Goal: Task Accomplishment & Management: Manage account settings

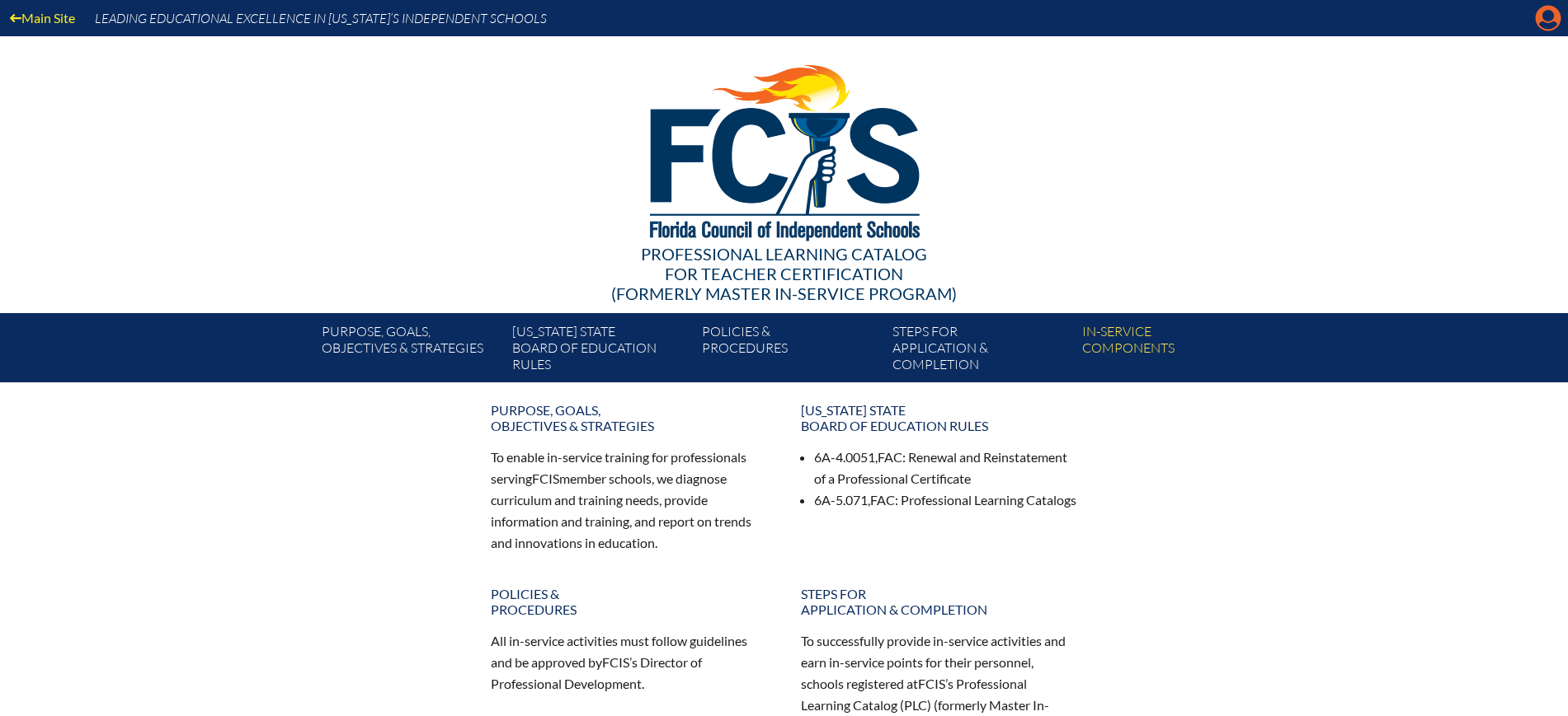
click at [1540, 16] on icon at bounding box center [1549, 19] width 26 height 26
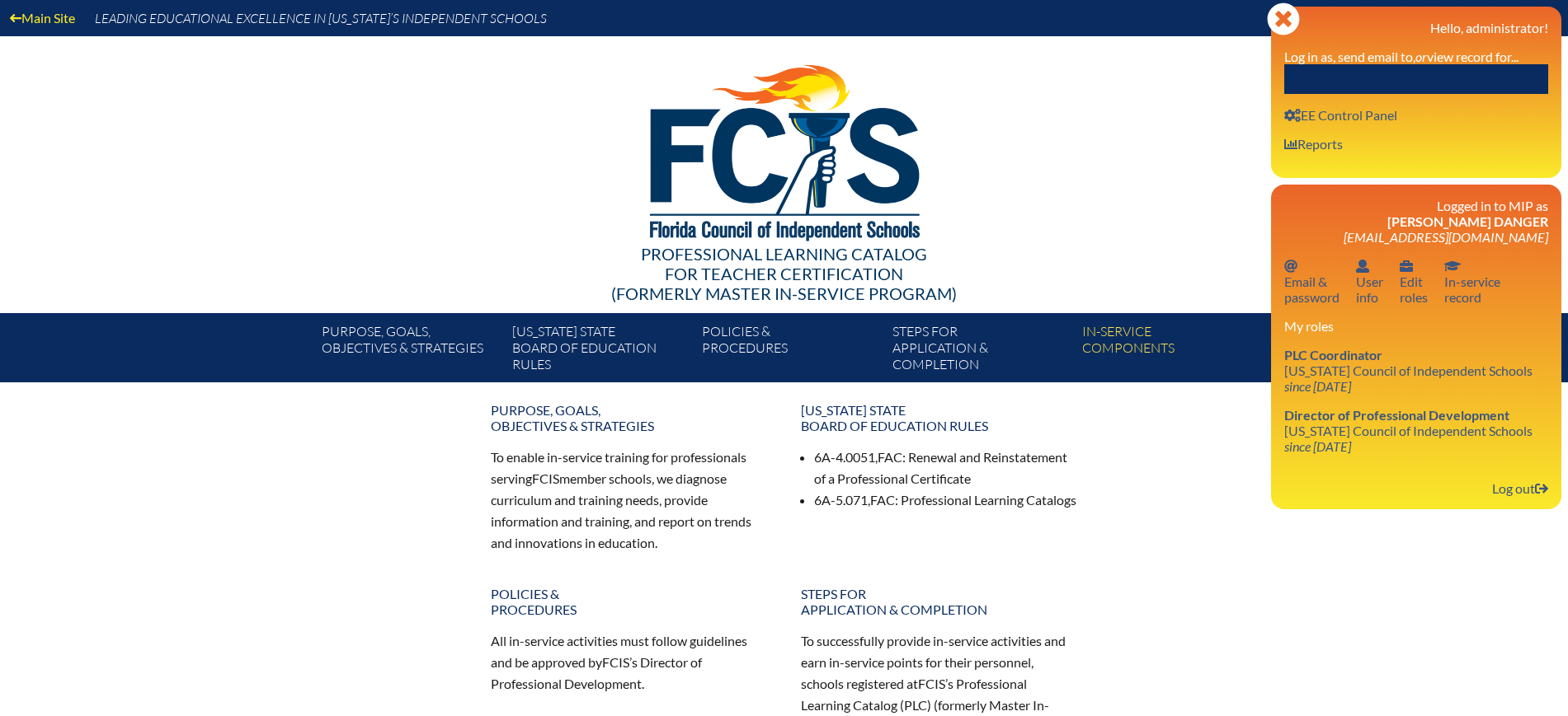
click at [1439, 80] on input "text" at bounding box center [1416, 79] width 264 height 29
paste input "[PERSON_NAME]"
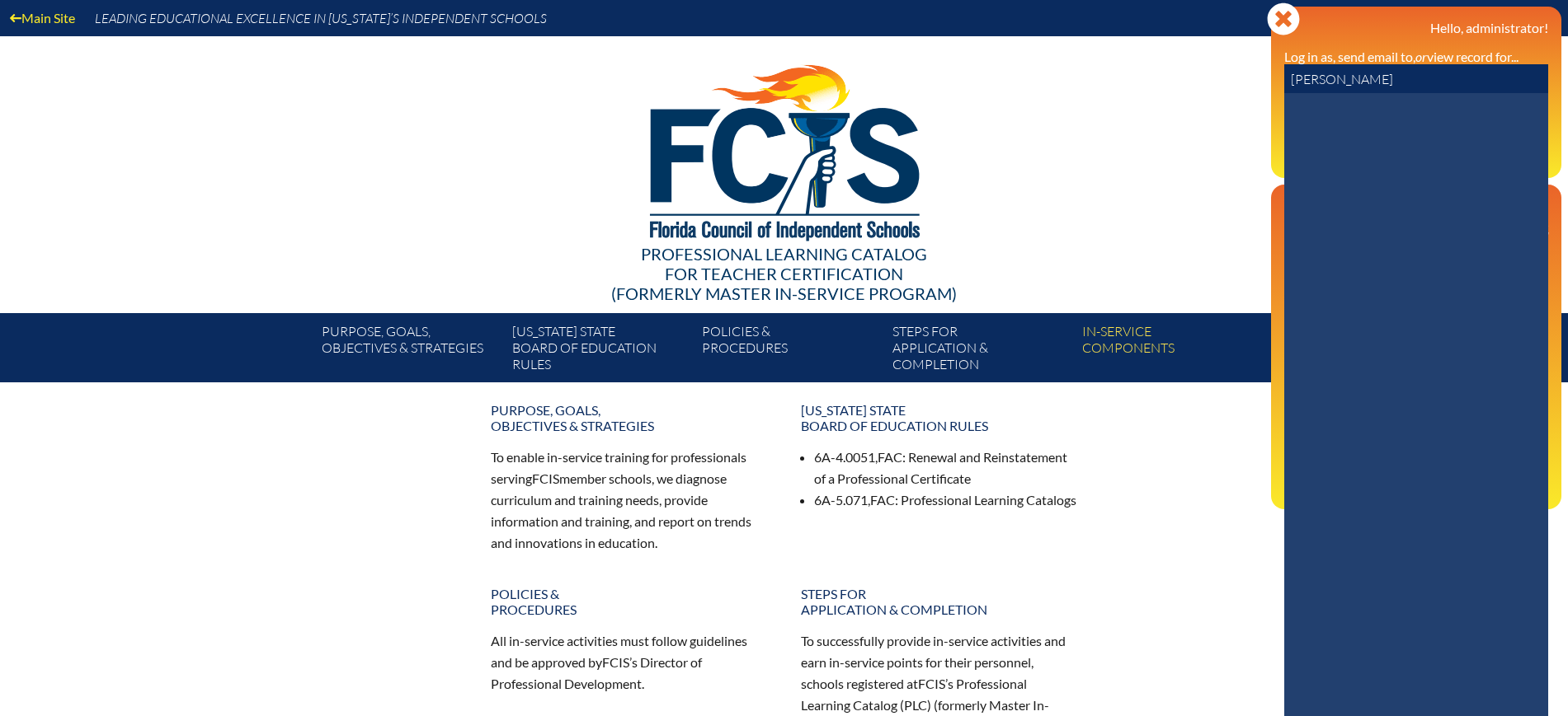
drag, startPoint x: 1375, startPoint y: 83, endPoint x: 1329, endPoint y: 83, distance: 46.0
click at [1329, 83] on input "[PERSON_NAME]" at bounding box center [1416, 79] width 264 height 29
drag, startPoint x: 1334, startPoint y: 80, endPoint x: 1234, endPoint y: 80, distance: 100.0
click at [1234, 80] on div "Main Site Leading Educational Excellence in [US_STATE]’s Independent Schools Pr…" at bounding box center [784, 191] width 1568 height 383
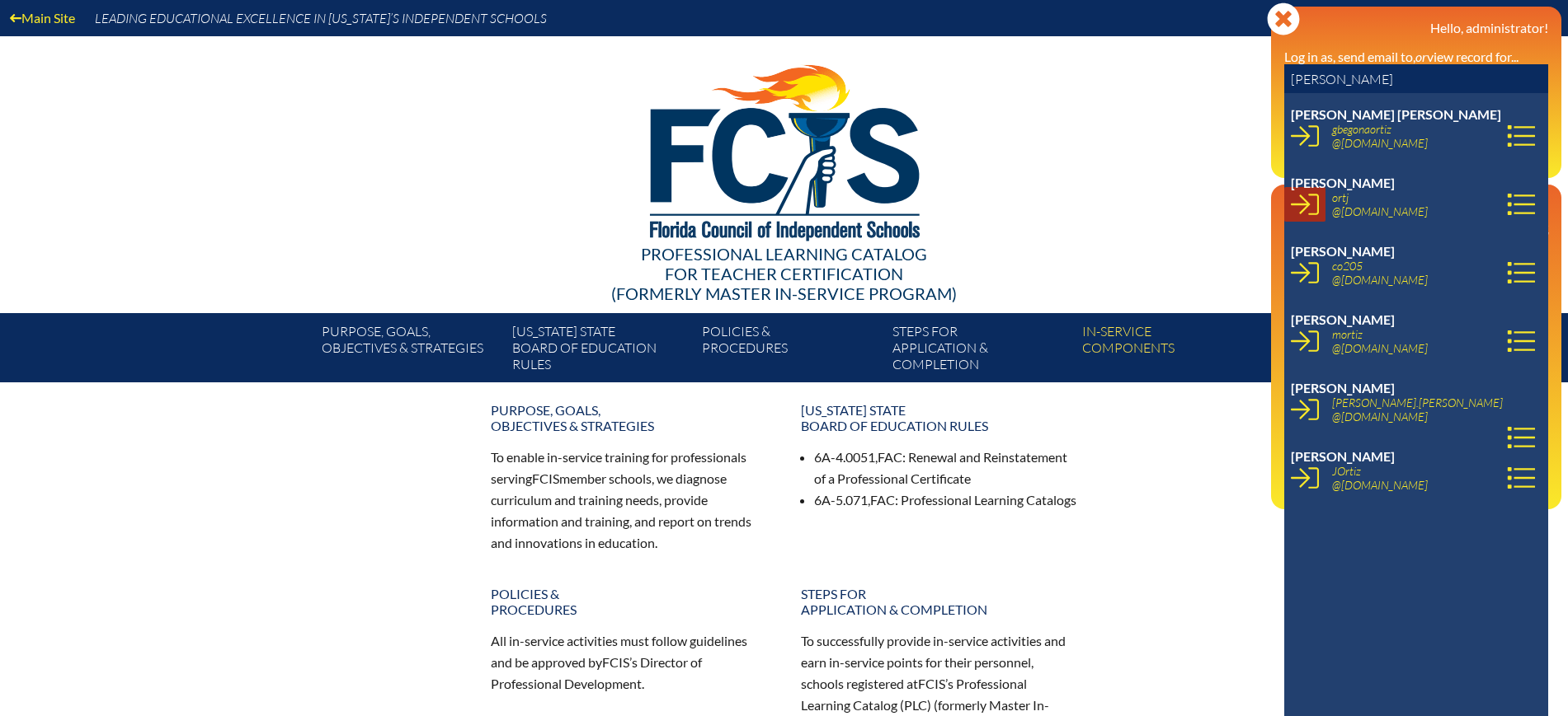
type input "[PERSON_NAME]"
click at [1313, 201] on icon at bounding box center [1304, 204] width 28 height 28
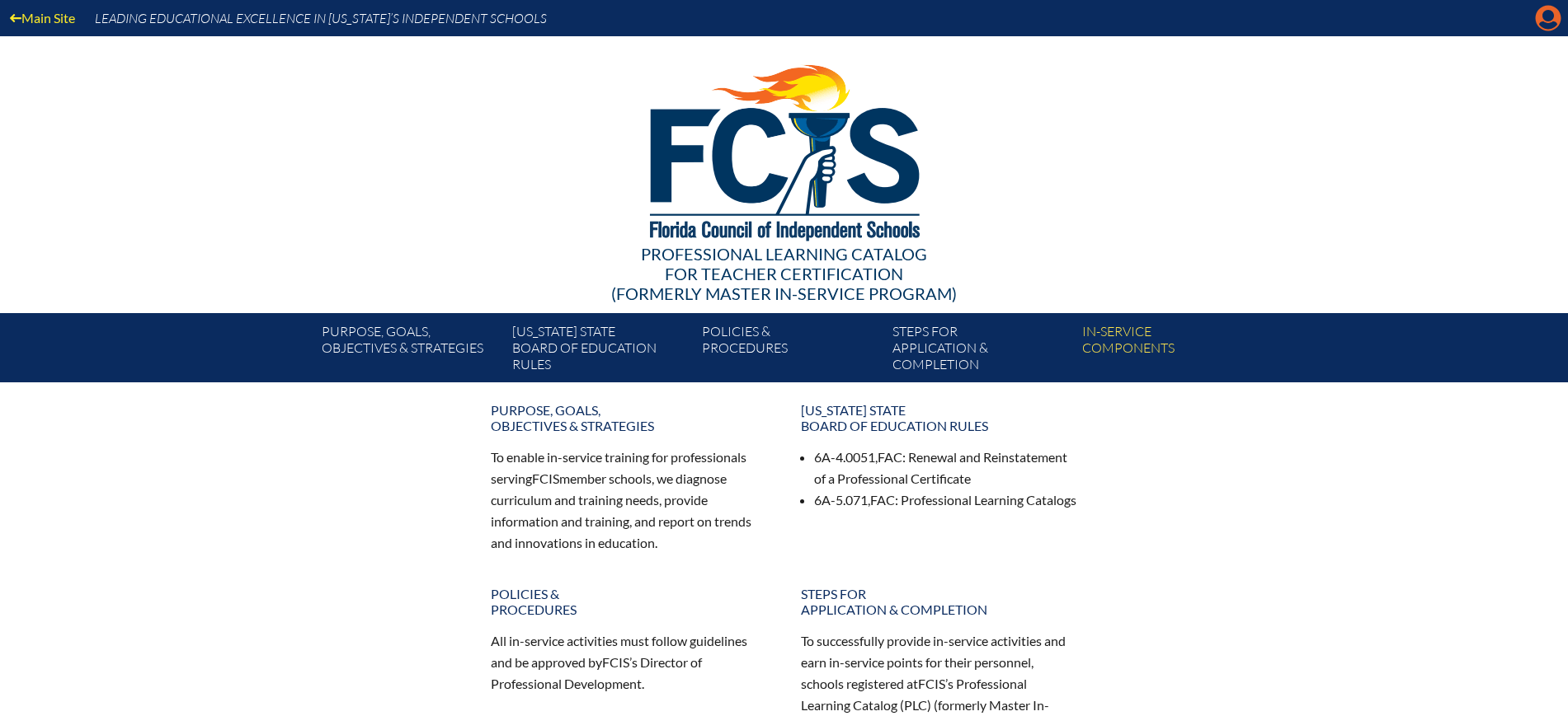
click at [1540, 9] on icon at bounding box center [1549, 19] width 26 height 26
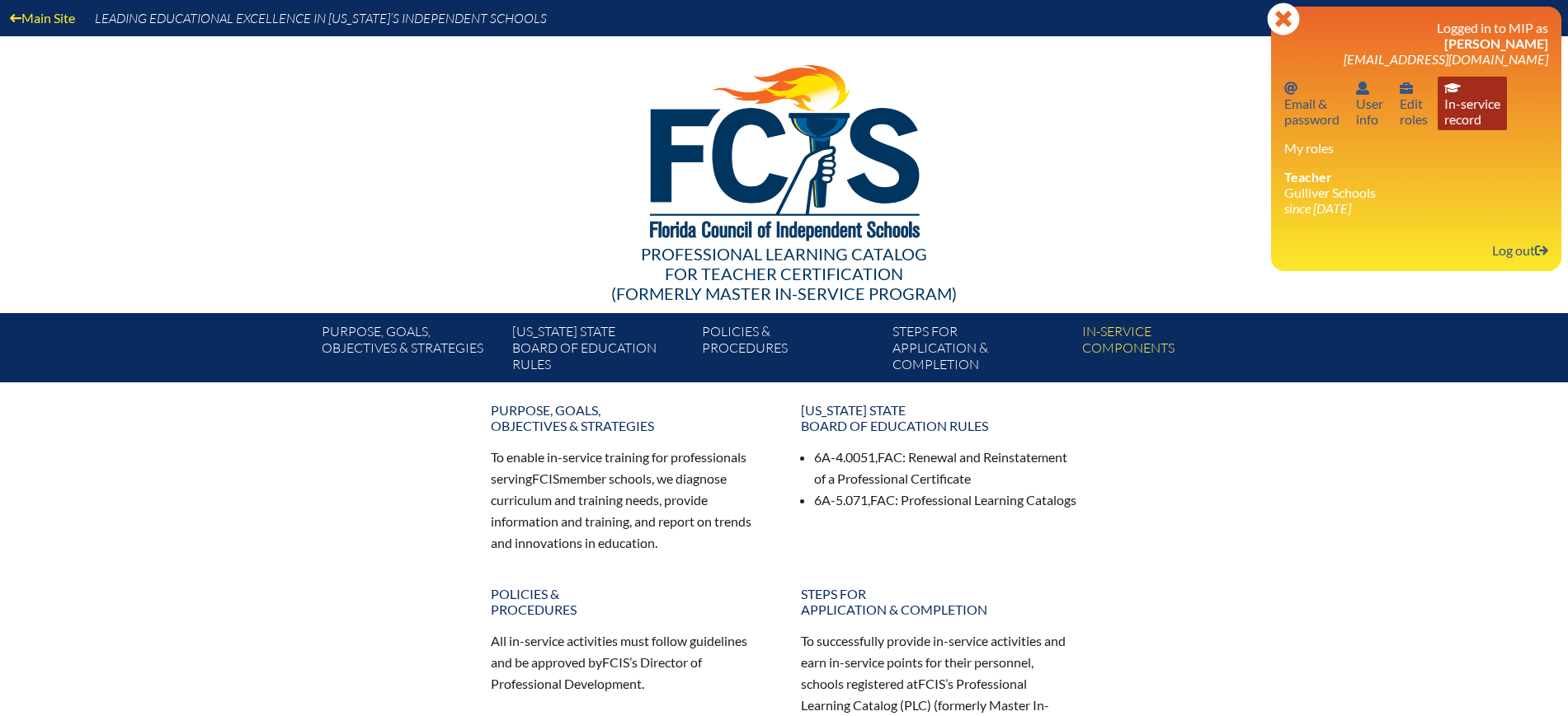
click at [1461, 111] on link "In-service record In-service record" at bounding box center [1472, 103] width 69 height 53
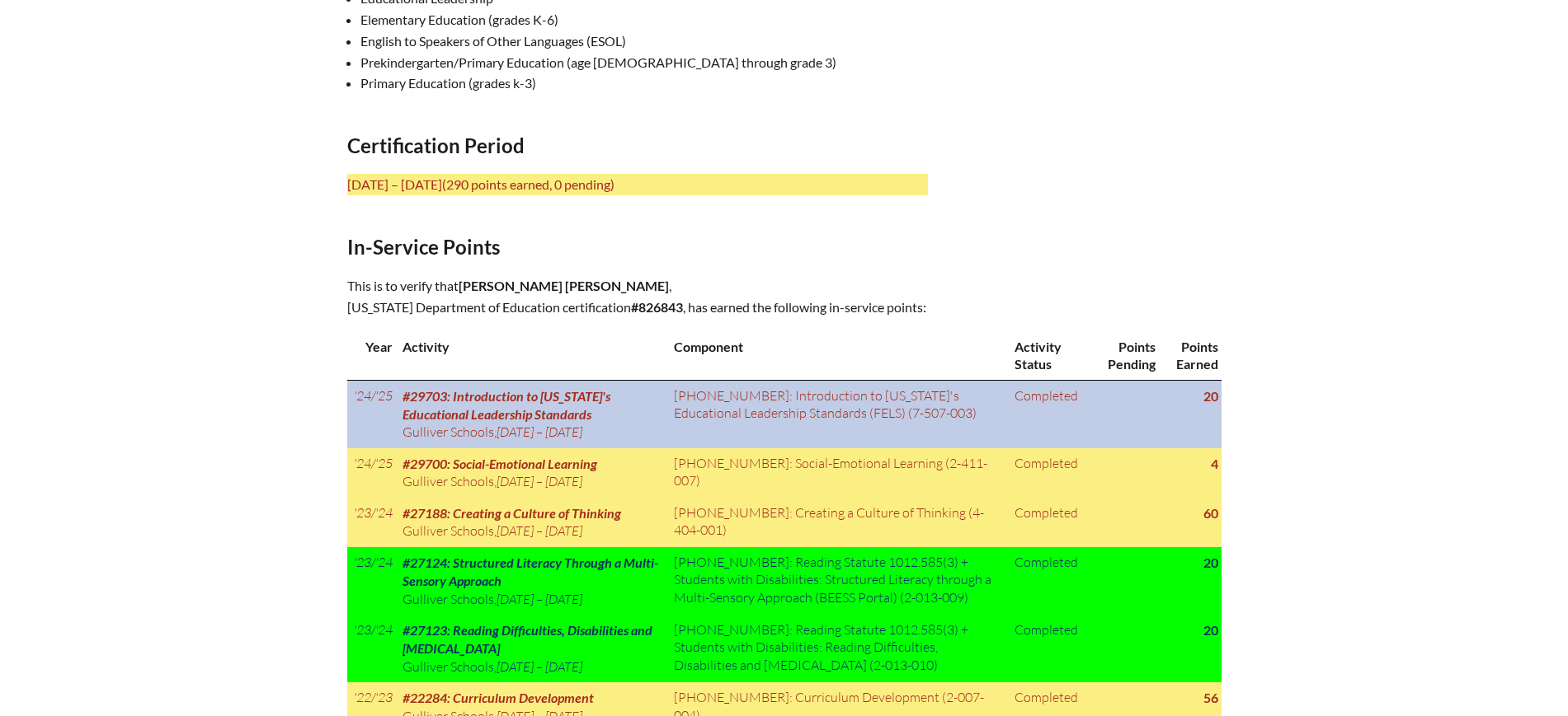
scroll to position [721, 0]
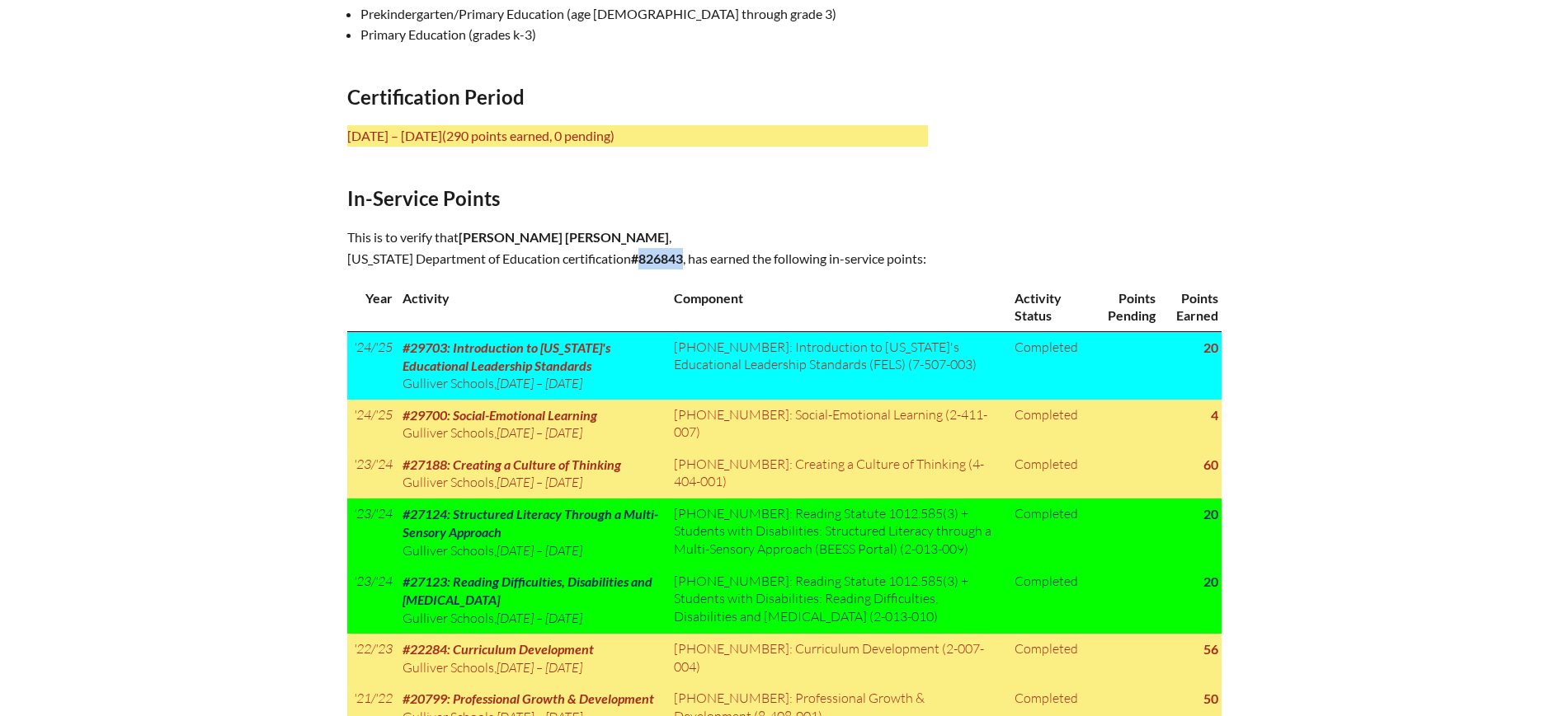
drag, startPoint x: 666, startPoint y: 258, endPoint x: 618, endPoint y: 256, distance: 48.0
click at [618, 256] on p "This is to verify that Jessica Alexandra Galliani-Ortiz , Florida Department of…" at bounding box center [638, 248] width 581 height 43
copy b "826843"
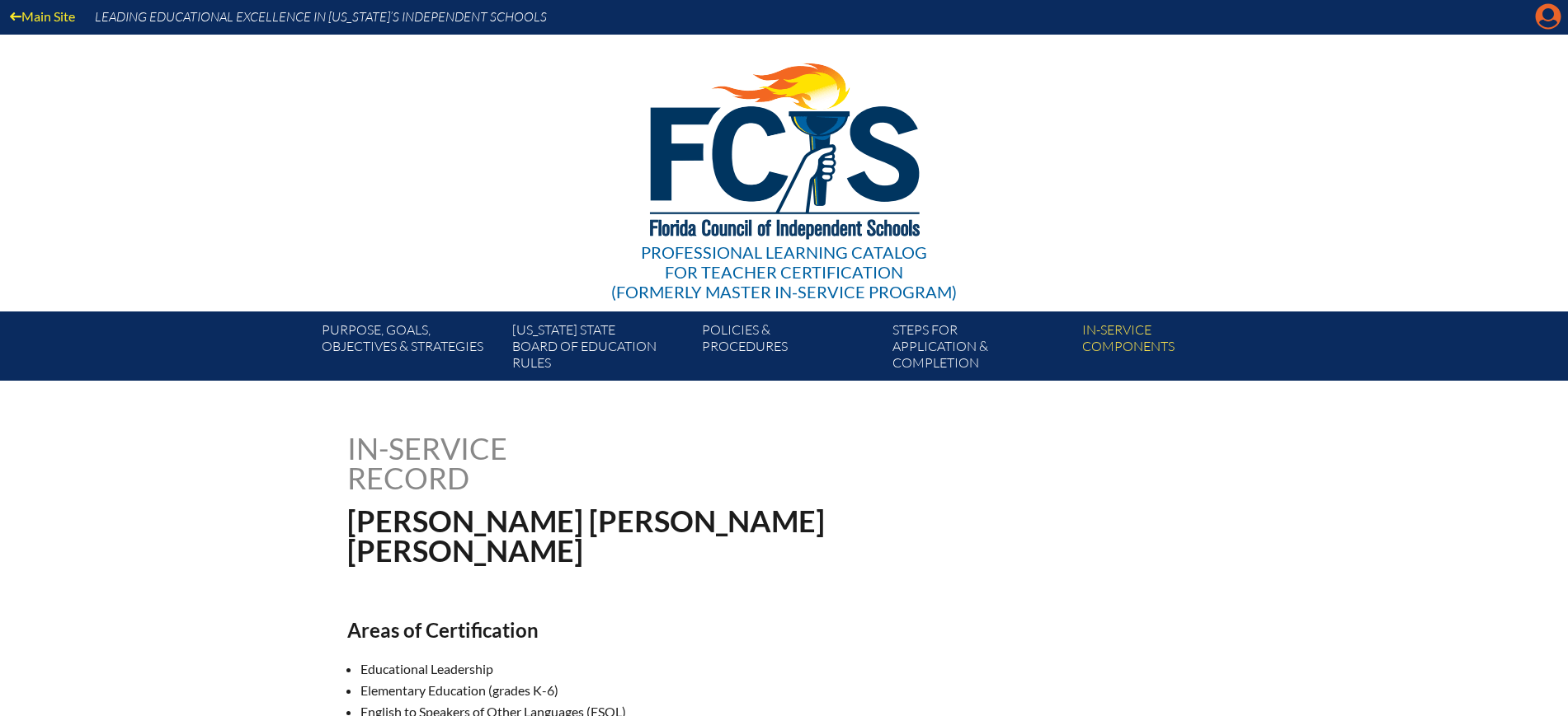
scroll to position [0, 0]
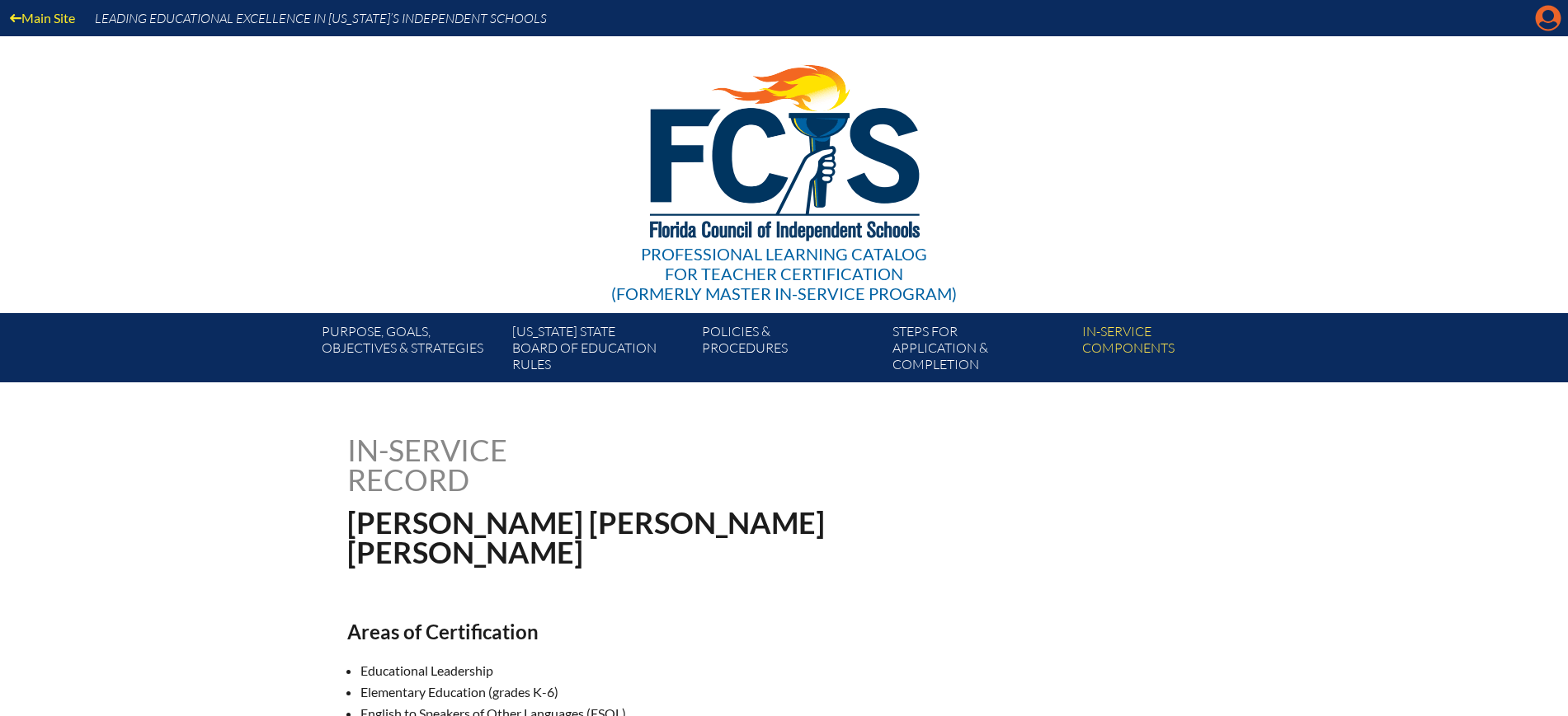
click at [1542, 22] on icon "Manage account" at bounding box center [1548, 18] width 27 height 27
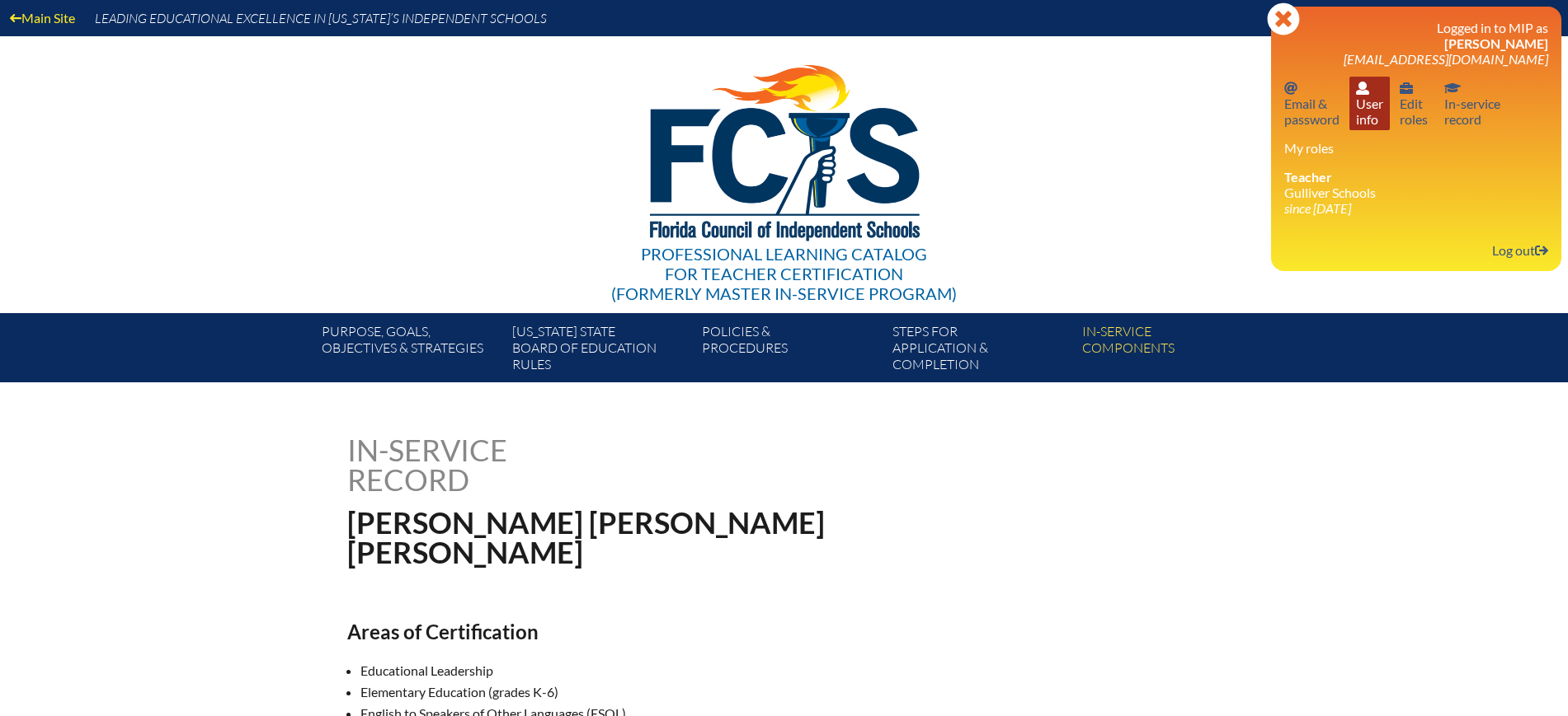
click at [1375, 123] on link "User info User info" at bounding box center [1369, 103] width 41 height 53
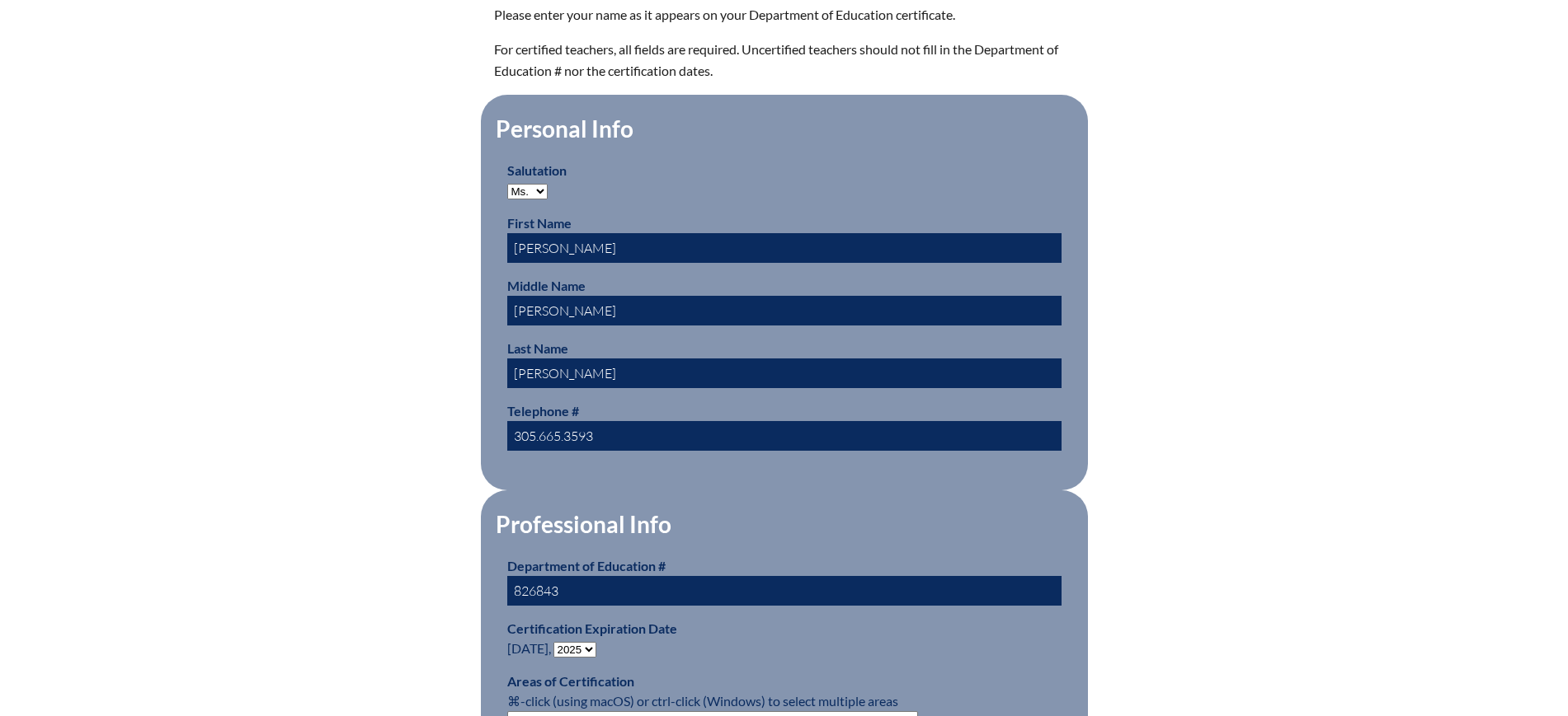
scroll to position [825, 0]
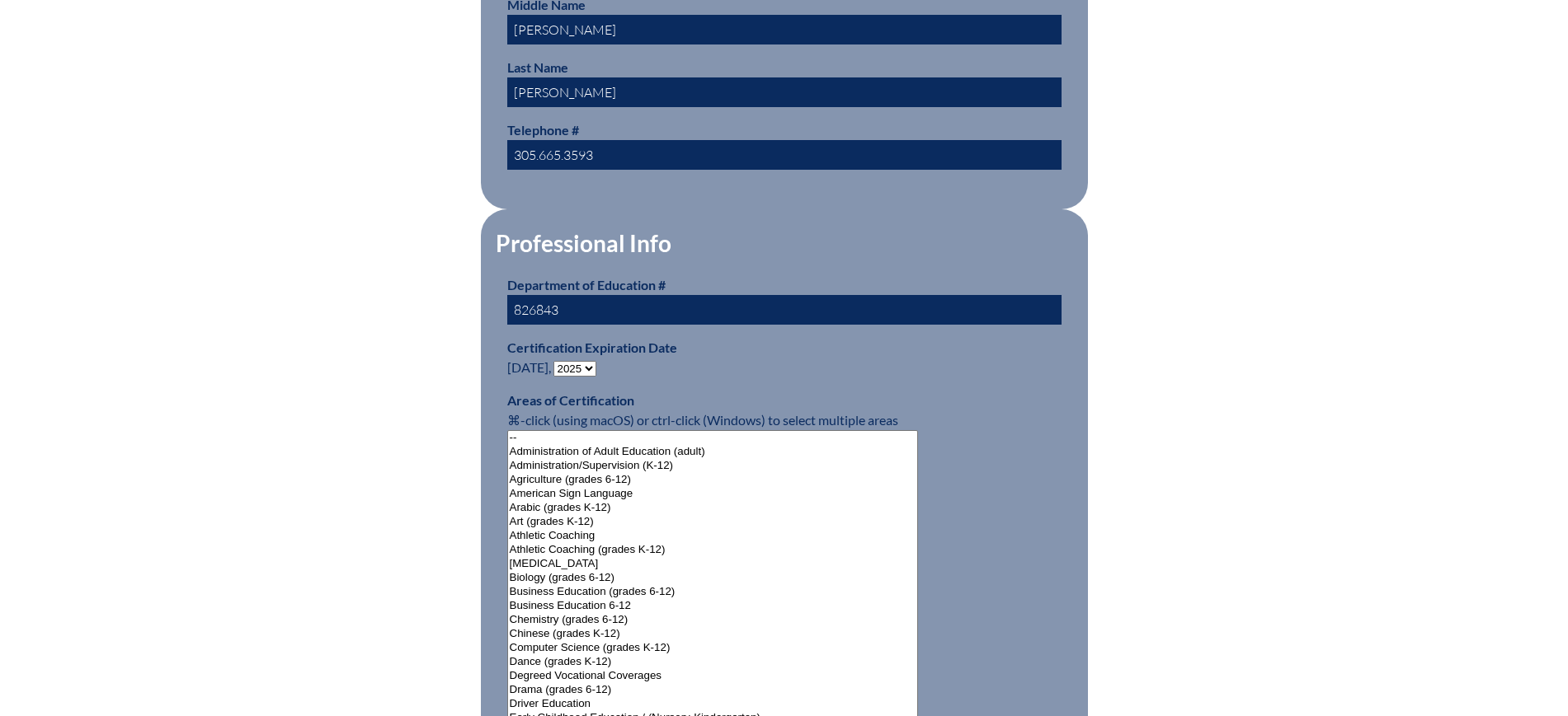
click at [587, 361] on select "- 2031 2030 2029 2028 2027 2026 2025 2024 2023 2022 2021 2020 2019 2018 2017 20…" at bounding box center [575, 369] width 43 height 16
select select "2030"
click at [557, 361] on select "- 2031 2030 2029 2028 2027 2026 2025 2024 2023 2022 2021 2020 2019 2018 2017 20…" at bounding box center [575, 369] width 43 height 16
click at [302, 192] on div "User Info Please enter your name as it appears on your Department of Education …" at bounding box center [784, 708] width 1568 height 2195
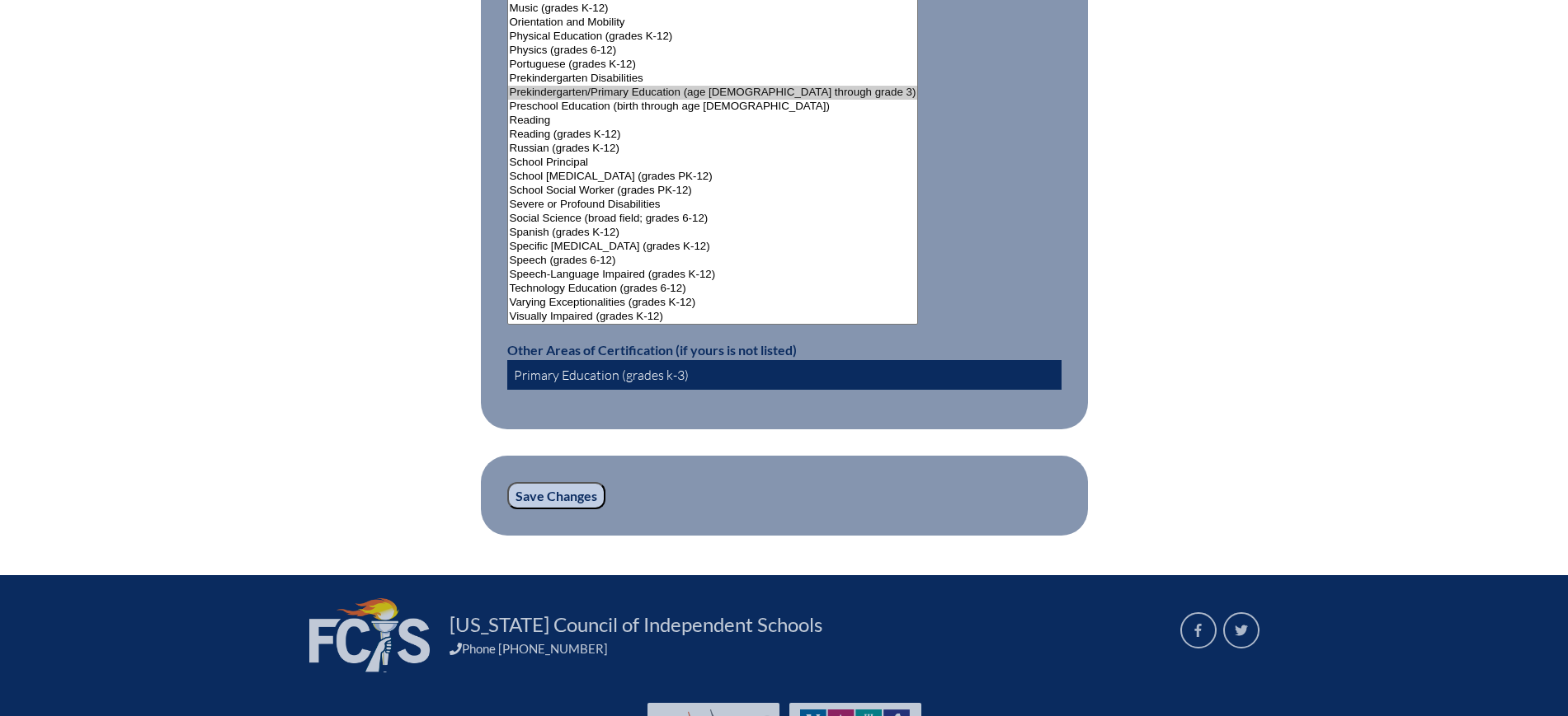
scroll to position [2186, 0]
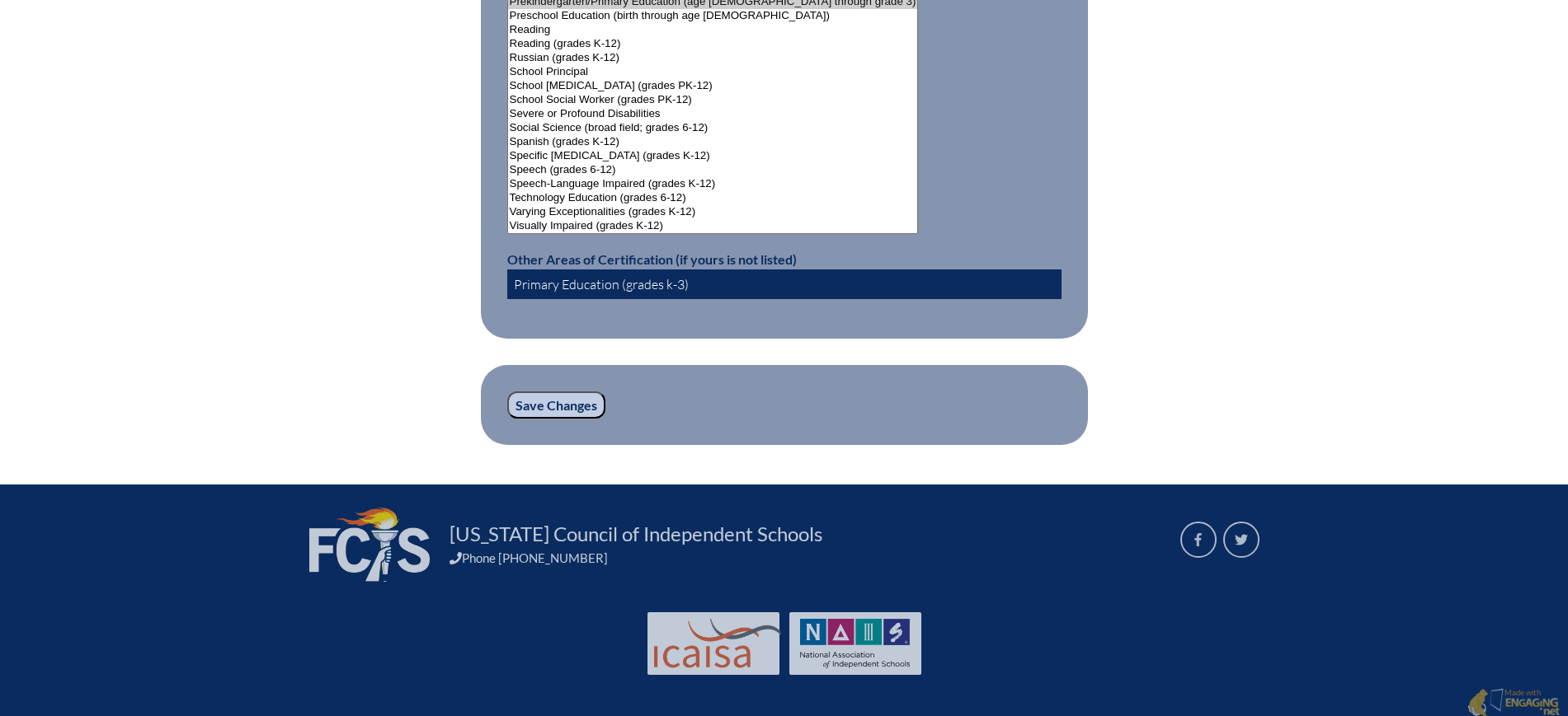
click at [567, 398] on input "Save Changes" at bounding box center [556, 405] width 98 height 28
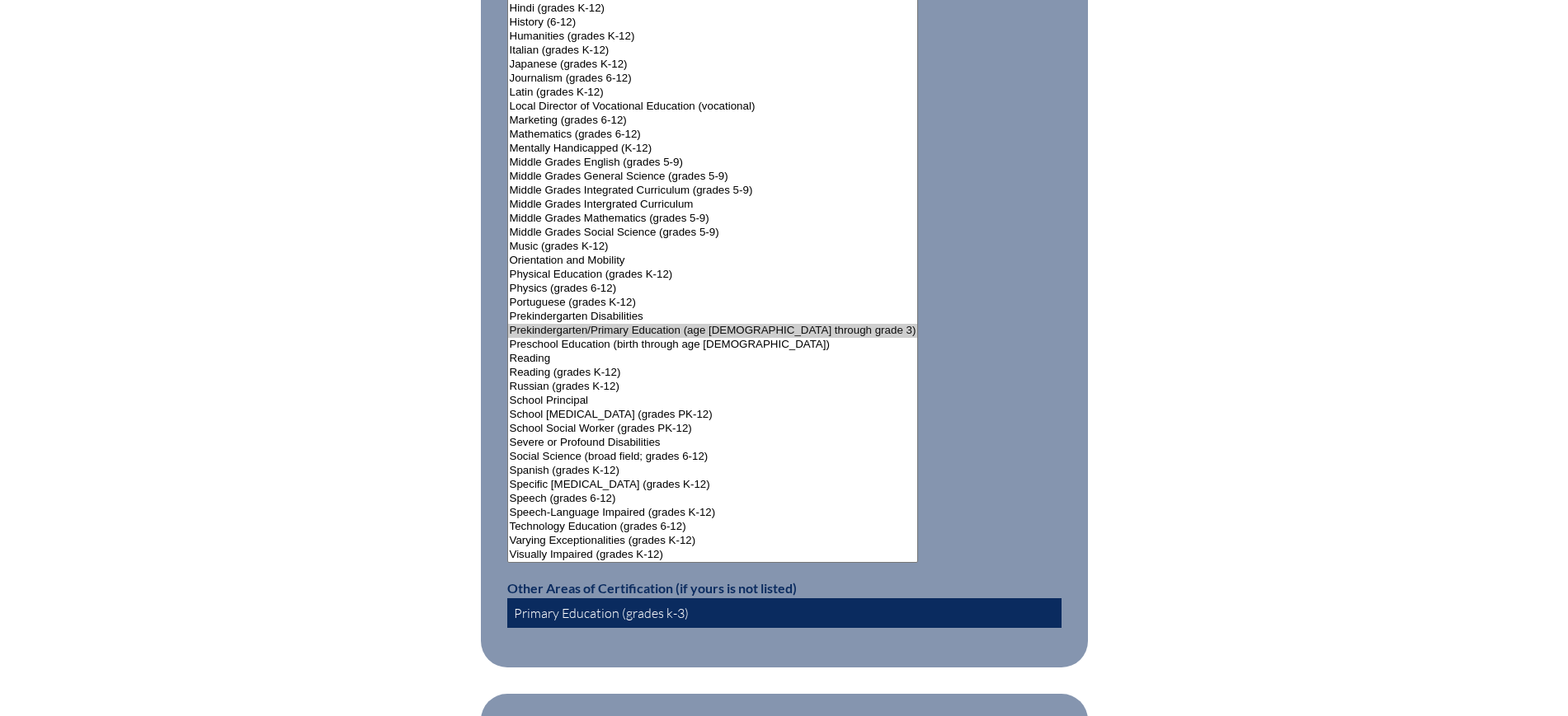
scroll to position [2220, 0]
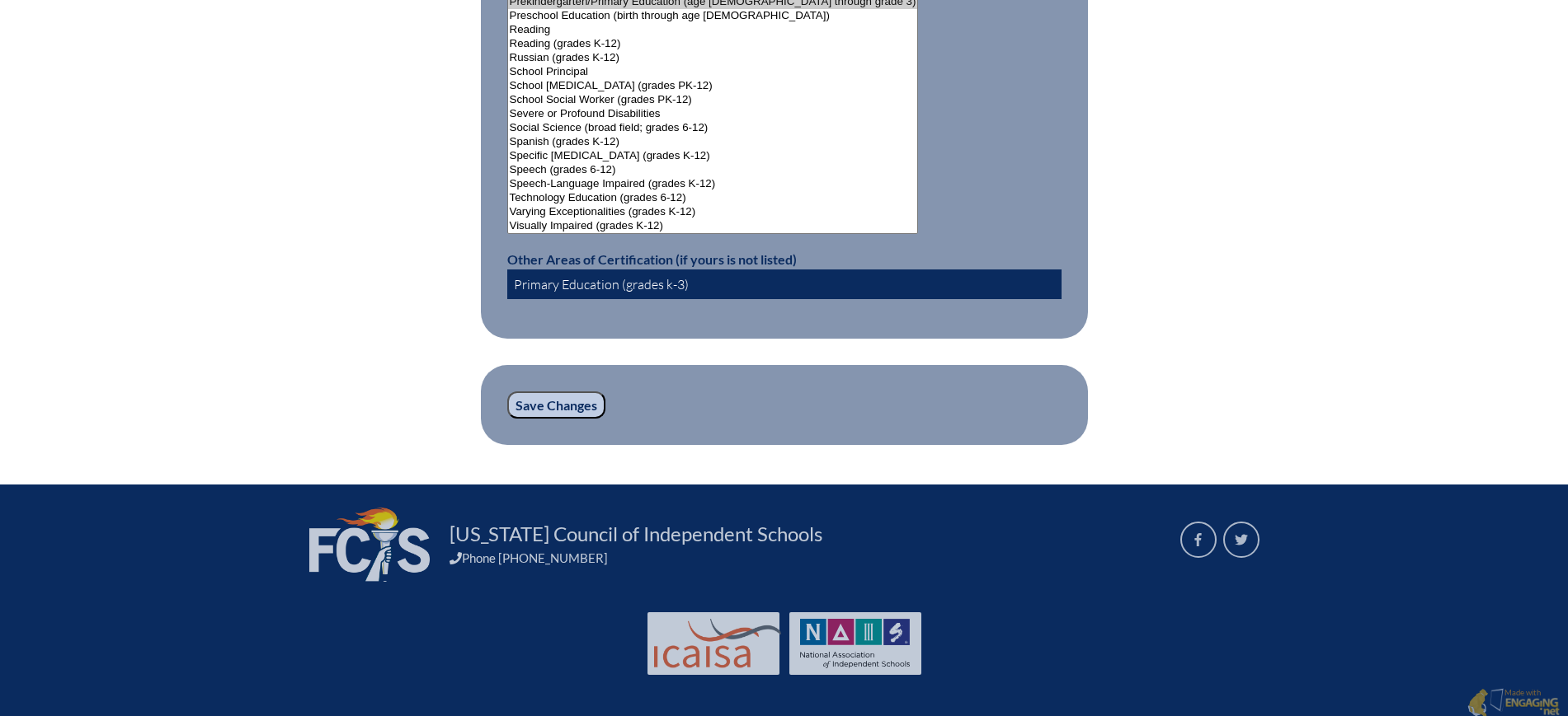
click at [578, 399] on input "Save Changes" at bounding box center [556, 405] width 98 height 28
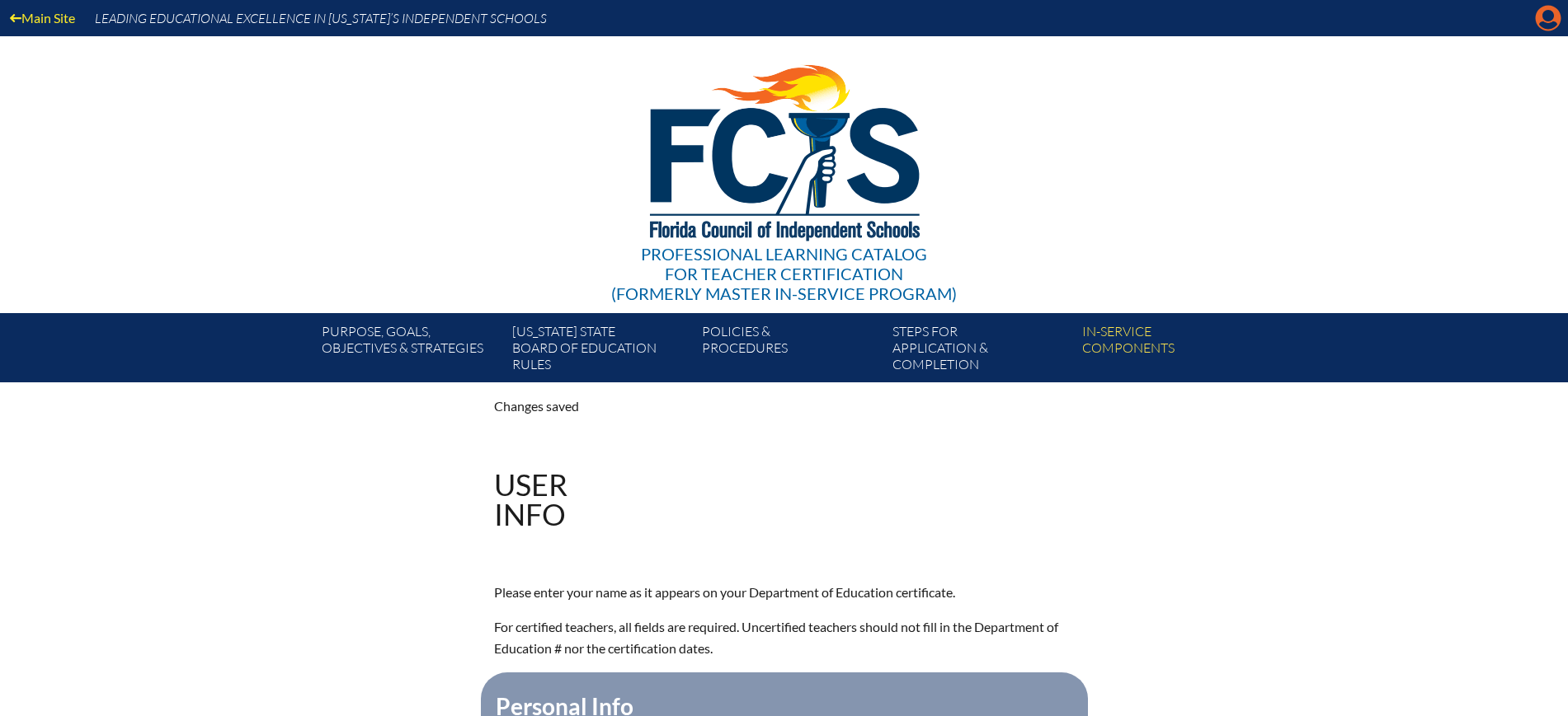
click at [1550, 10] on icon "Manage account" at bounding box center [1548, 18] width 27 height 27
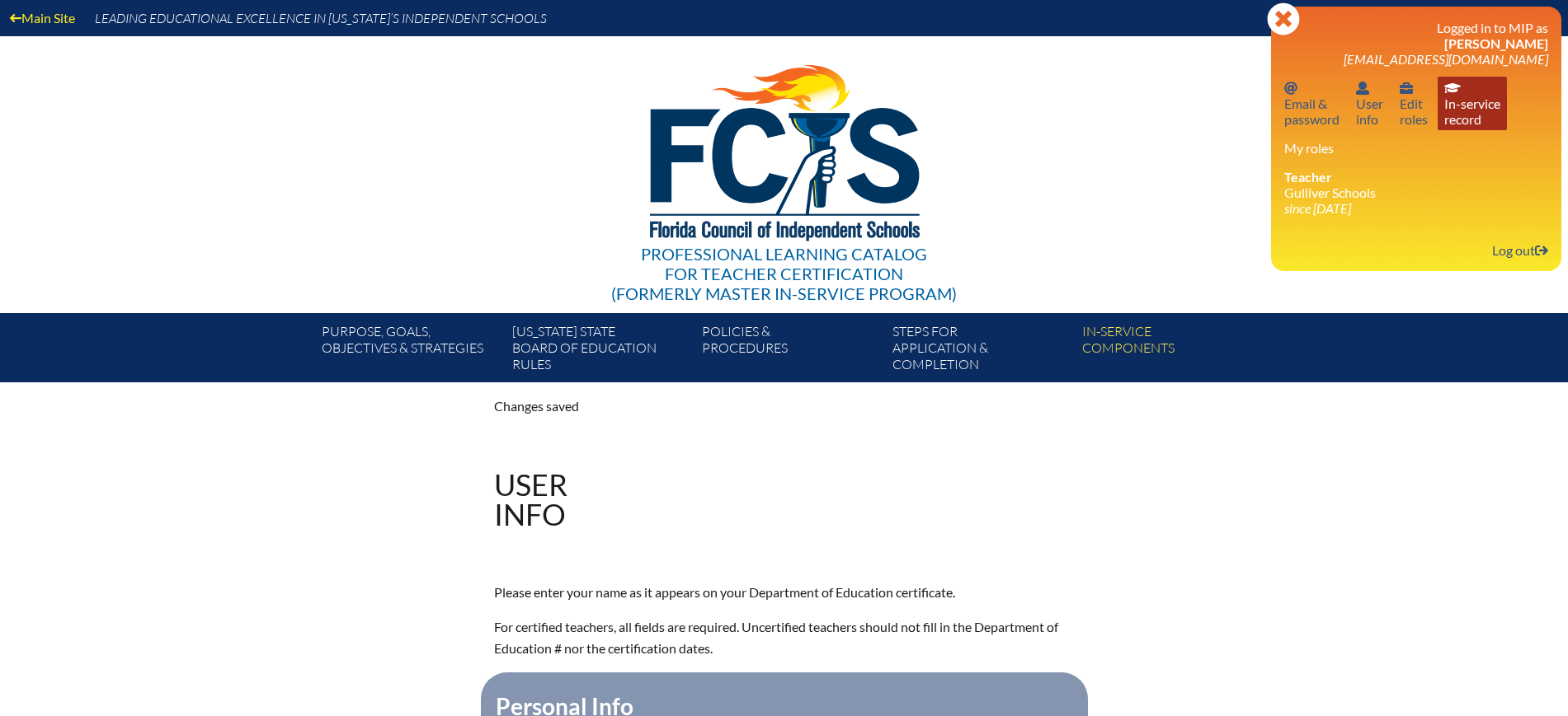
click at [1456, 97] on link "In-service record In-service record" at bounding box center [1472, 103] width 69 height 53
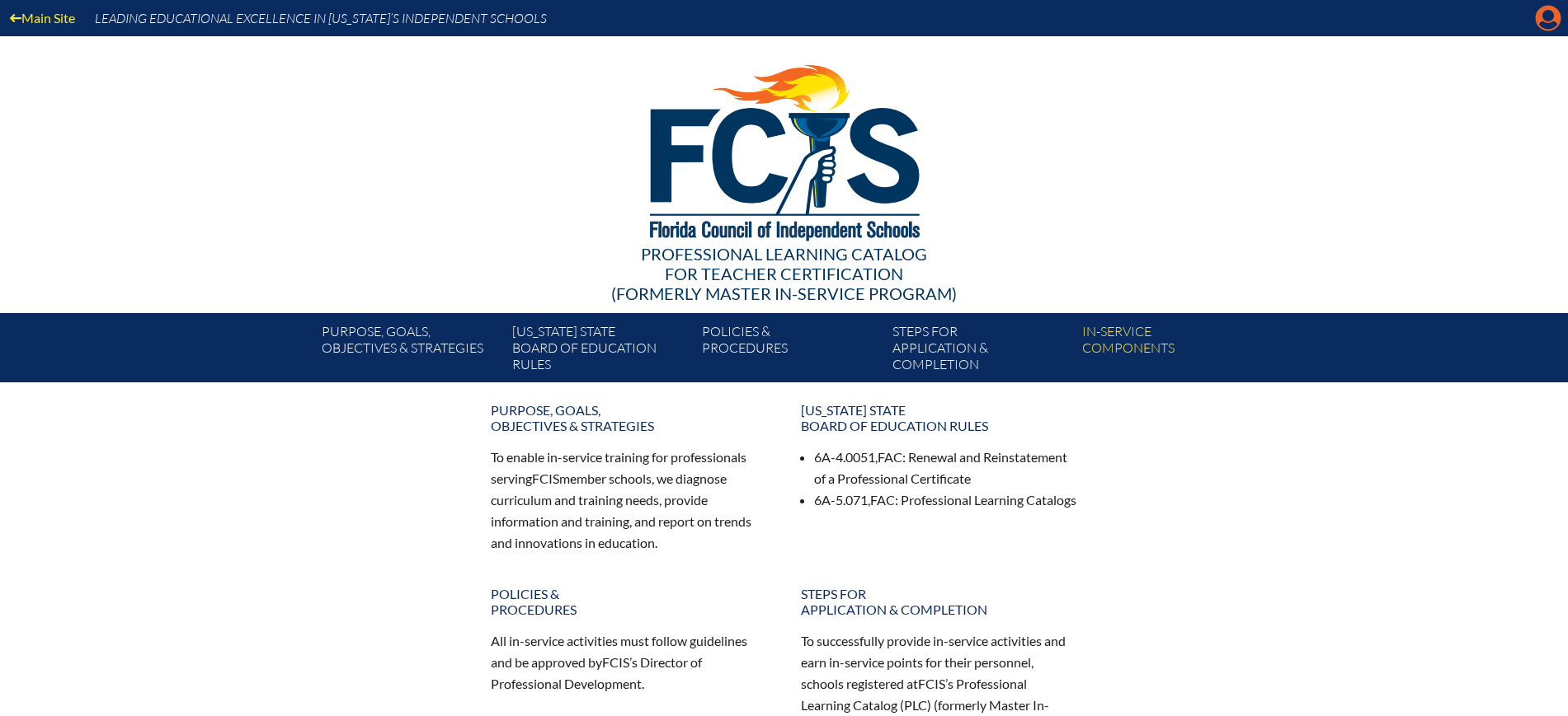
click at [1558, 22] on icon at bounding box center [1549, 19] width 26 height 26
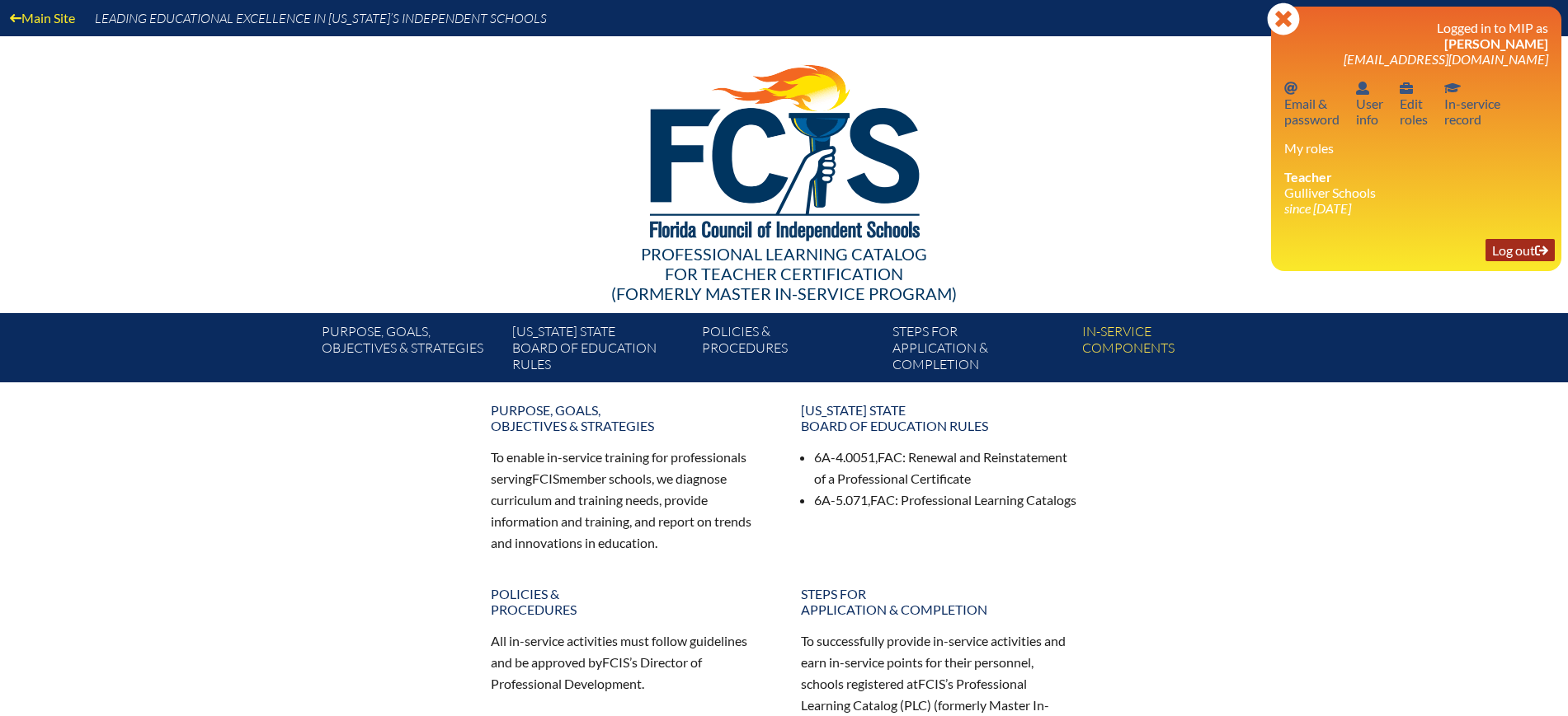
click at [1514, 250] on link "Log out Log out" at bounding box center [1520, 250] width 69 height 22
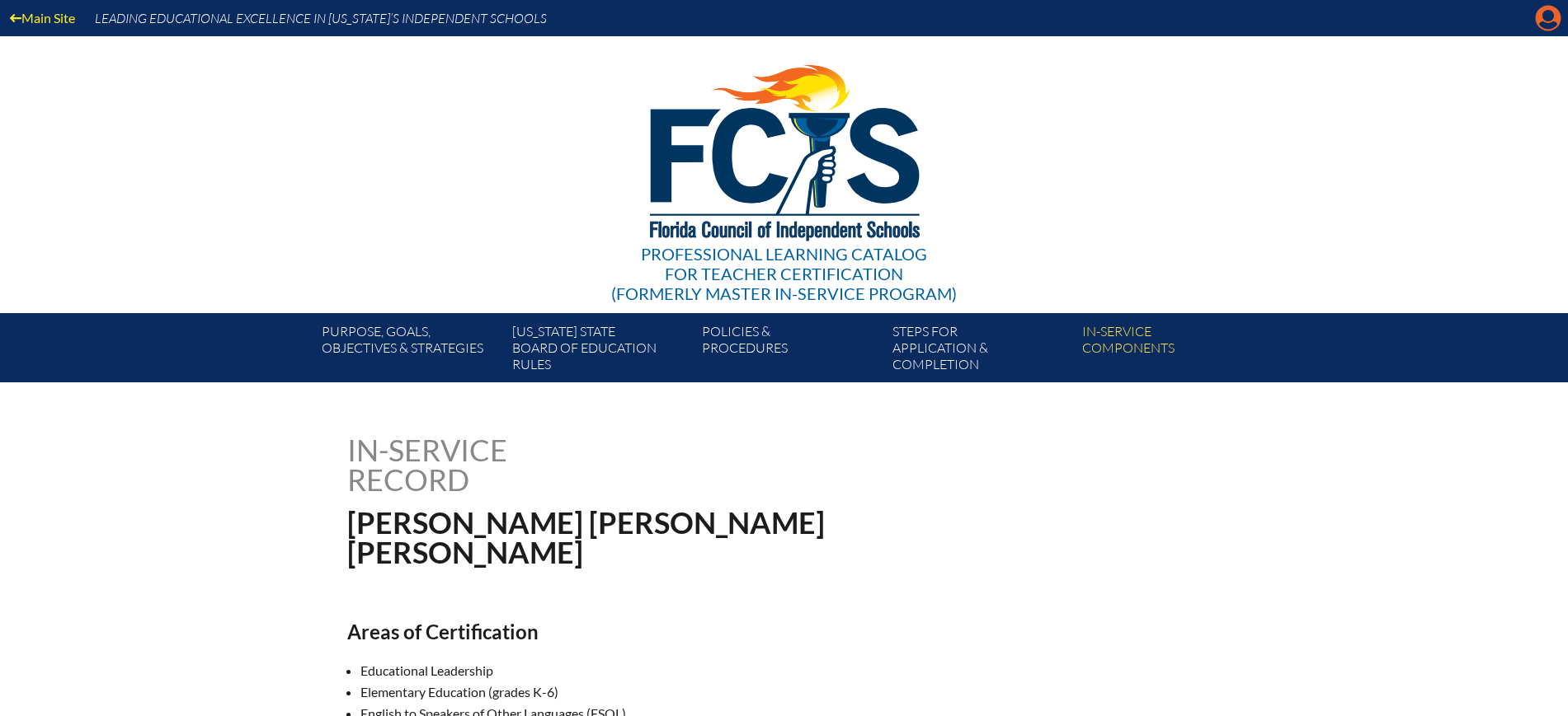
click at [1545, 10] on icon "Manage account" at bounding box center [1548, 18] width 27 height 27
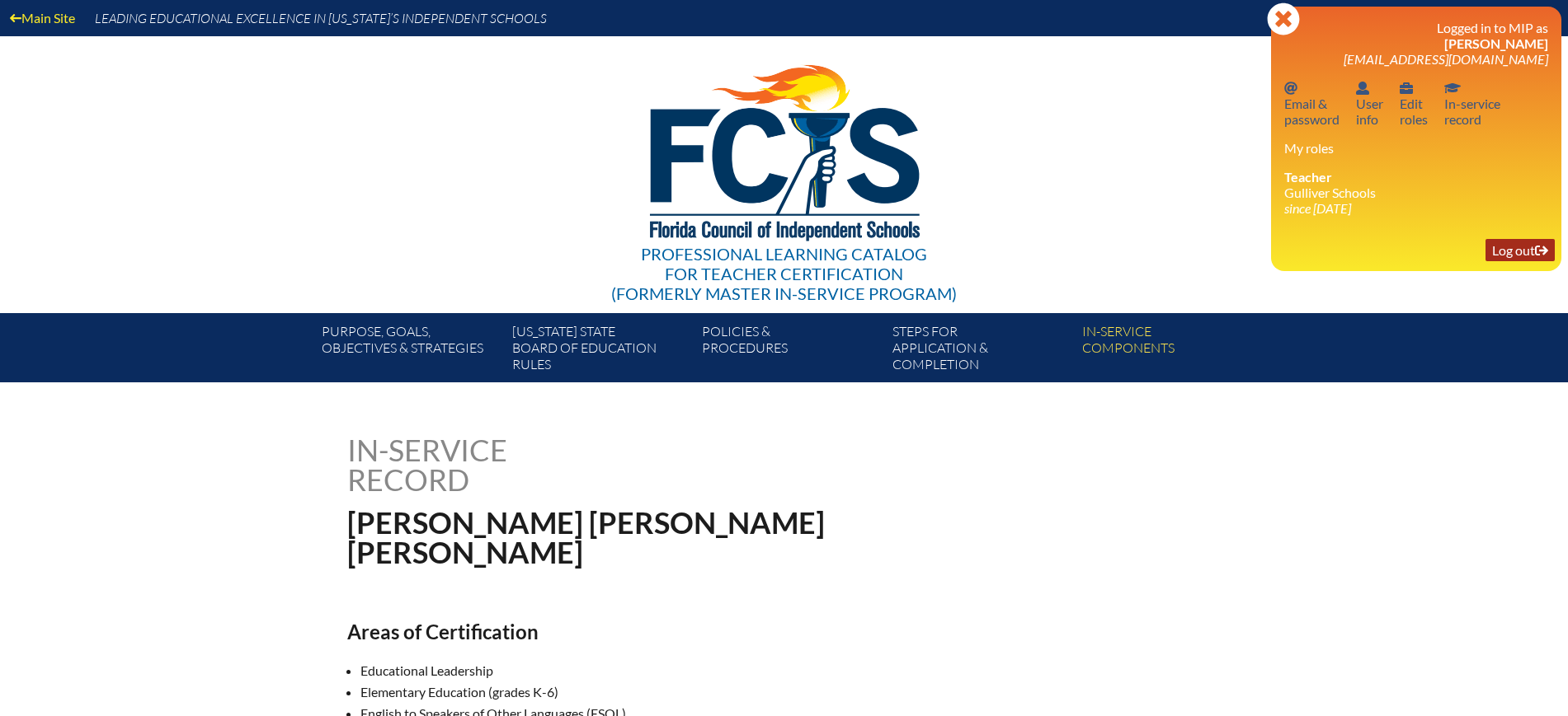
click at [1504, 255] on link "Log out Log out" at bounding box center [1520, 250] width 69 height 22
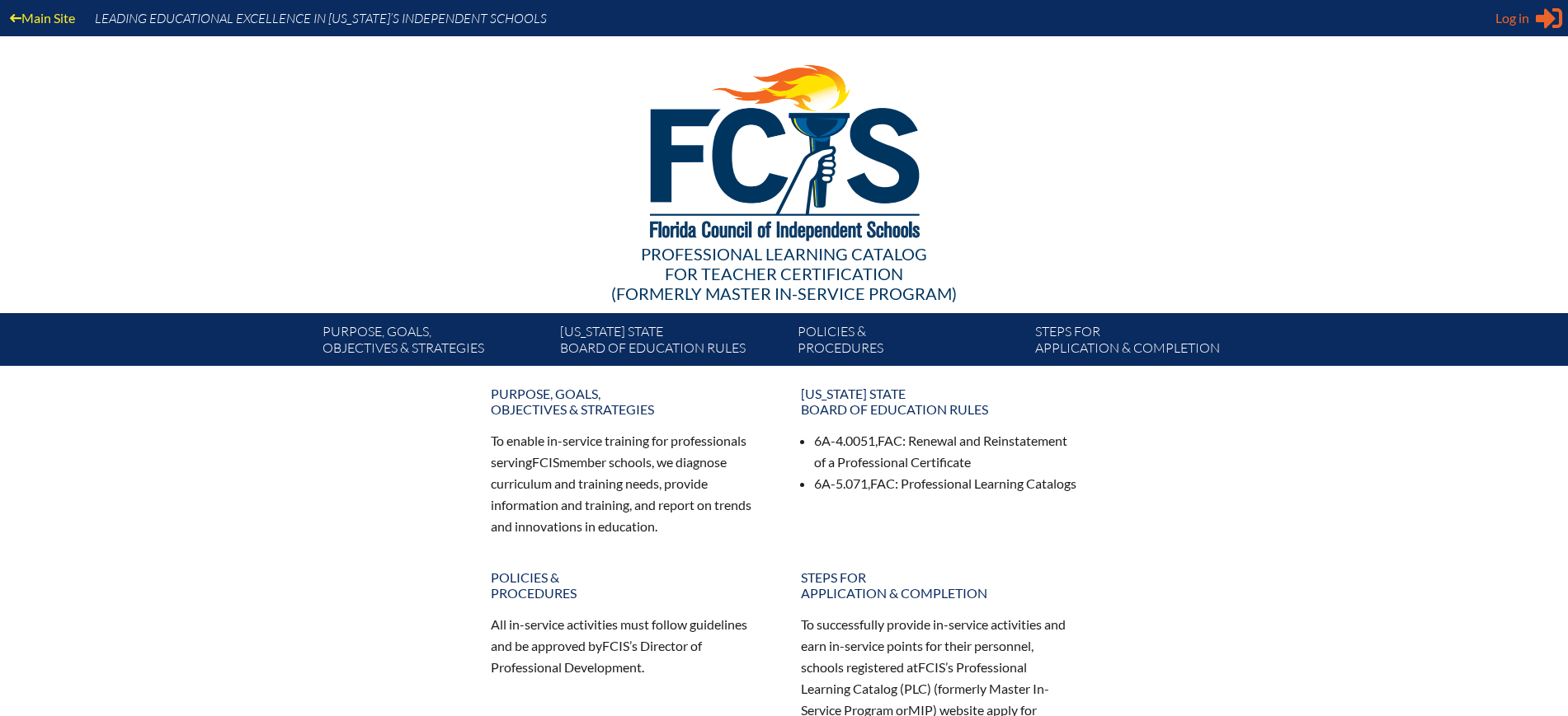
type input "[EMAIL_ADDRESS][DOMAIN_NAME]"
click at [1500, 27] on span "Log in" at bounding box center [1512, 18] width 34 height 20
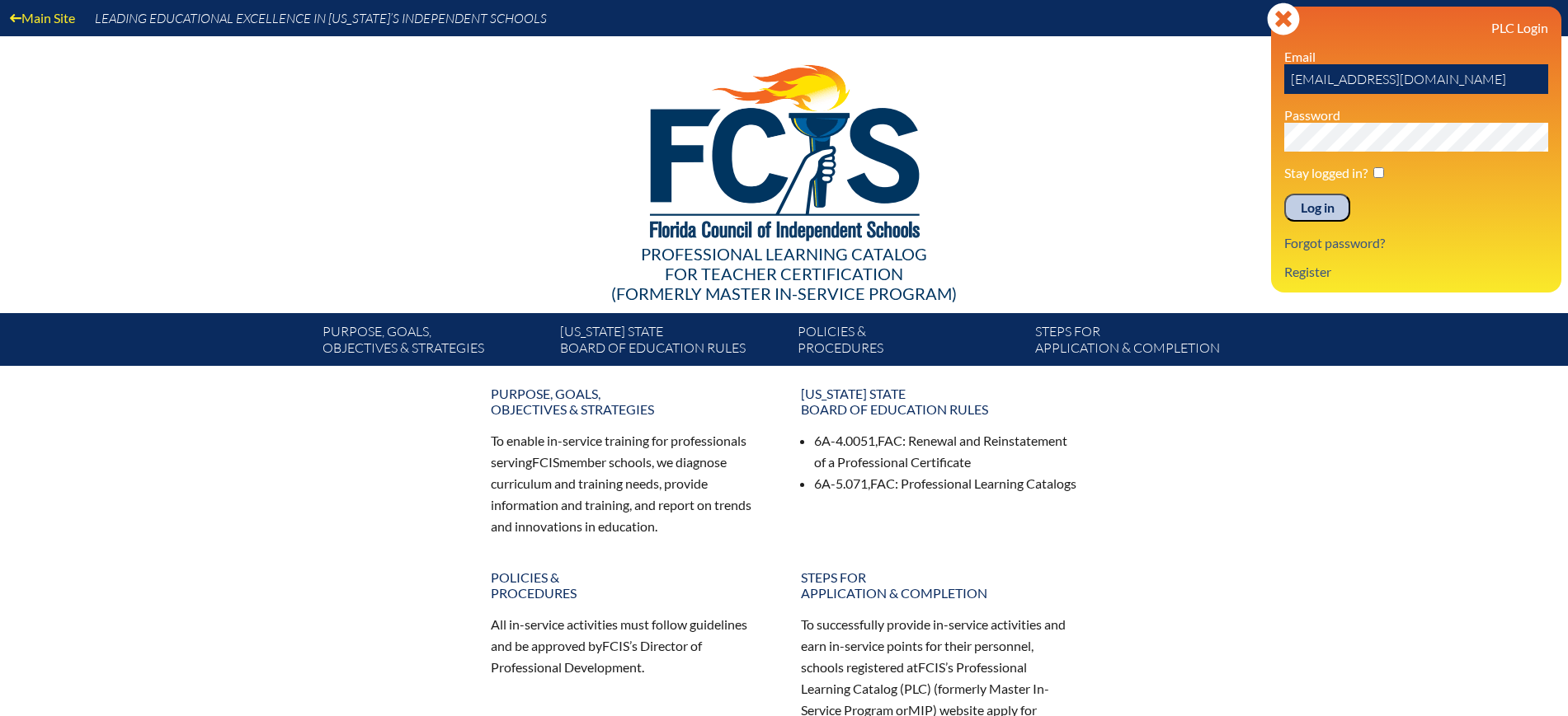
click at [1321, 200] on input "Log in" at bounding box center [1317, 208] width 66 height 28
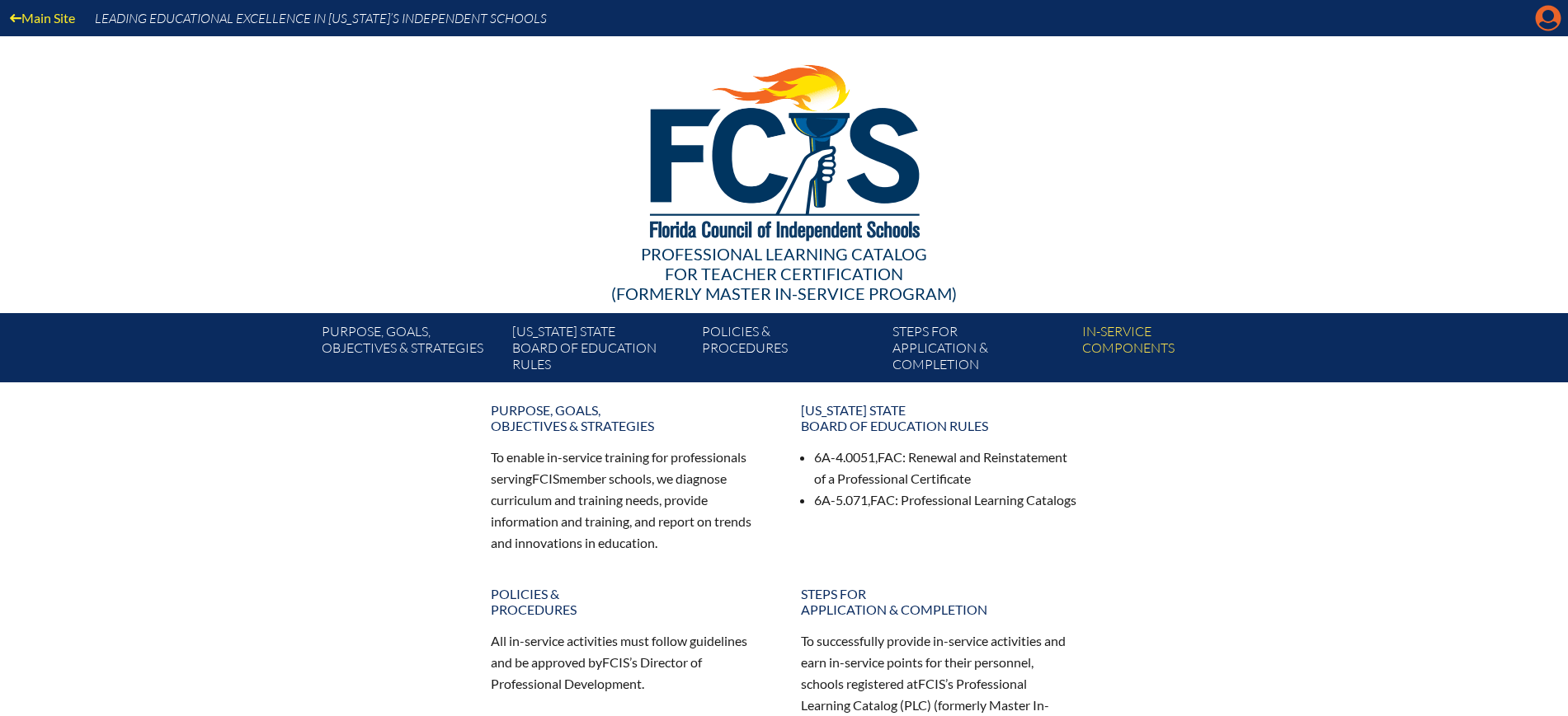
click at [1550, 22] on icon at bounding box center [1549, 19] width 26 height 26
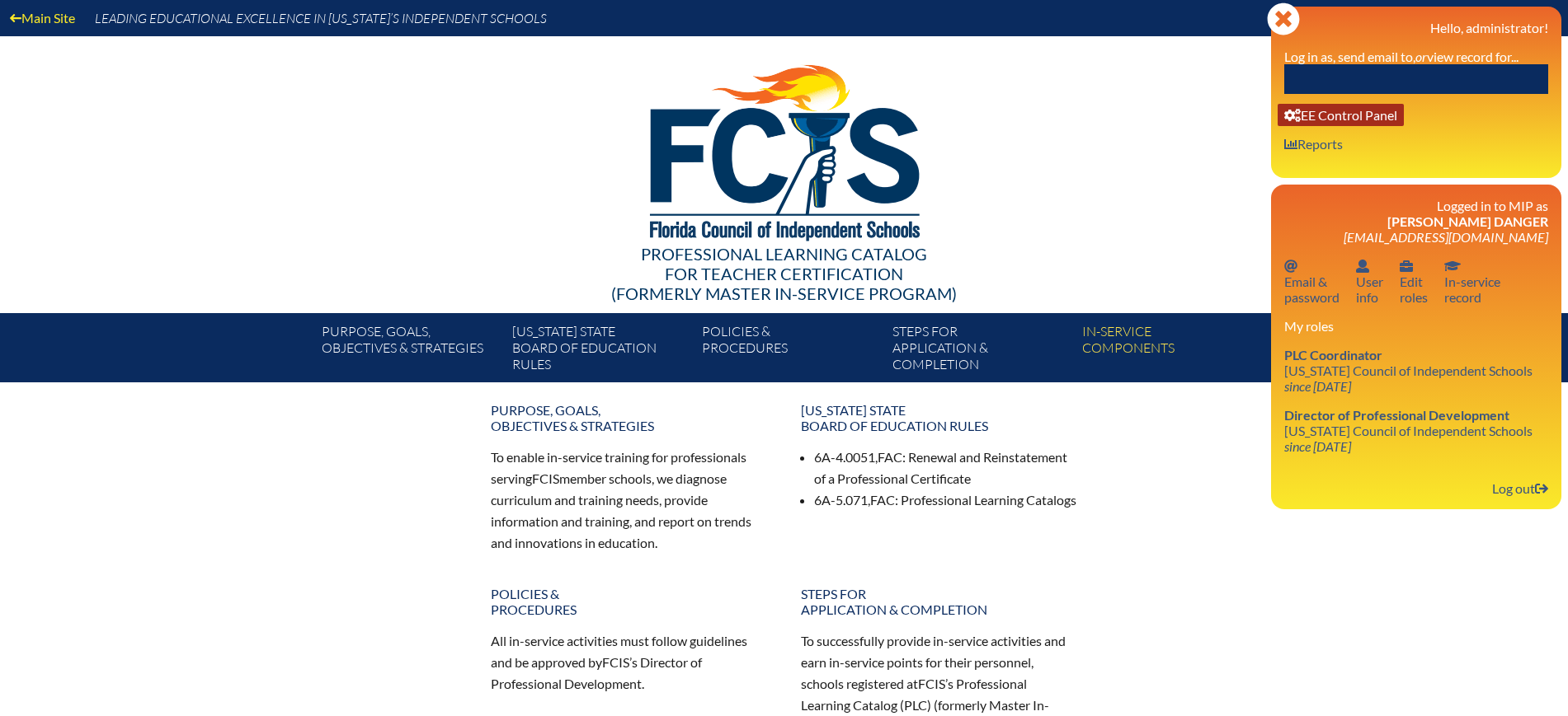
click at [1371, 113] on link "User info EE Control Panel" at bounding box center [1340, 115] width 126 height 22
click at [1340, 76] on input "text" at bounding box center [1416, 79] width 264 height 29
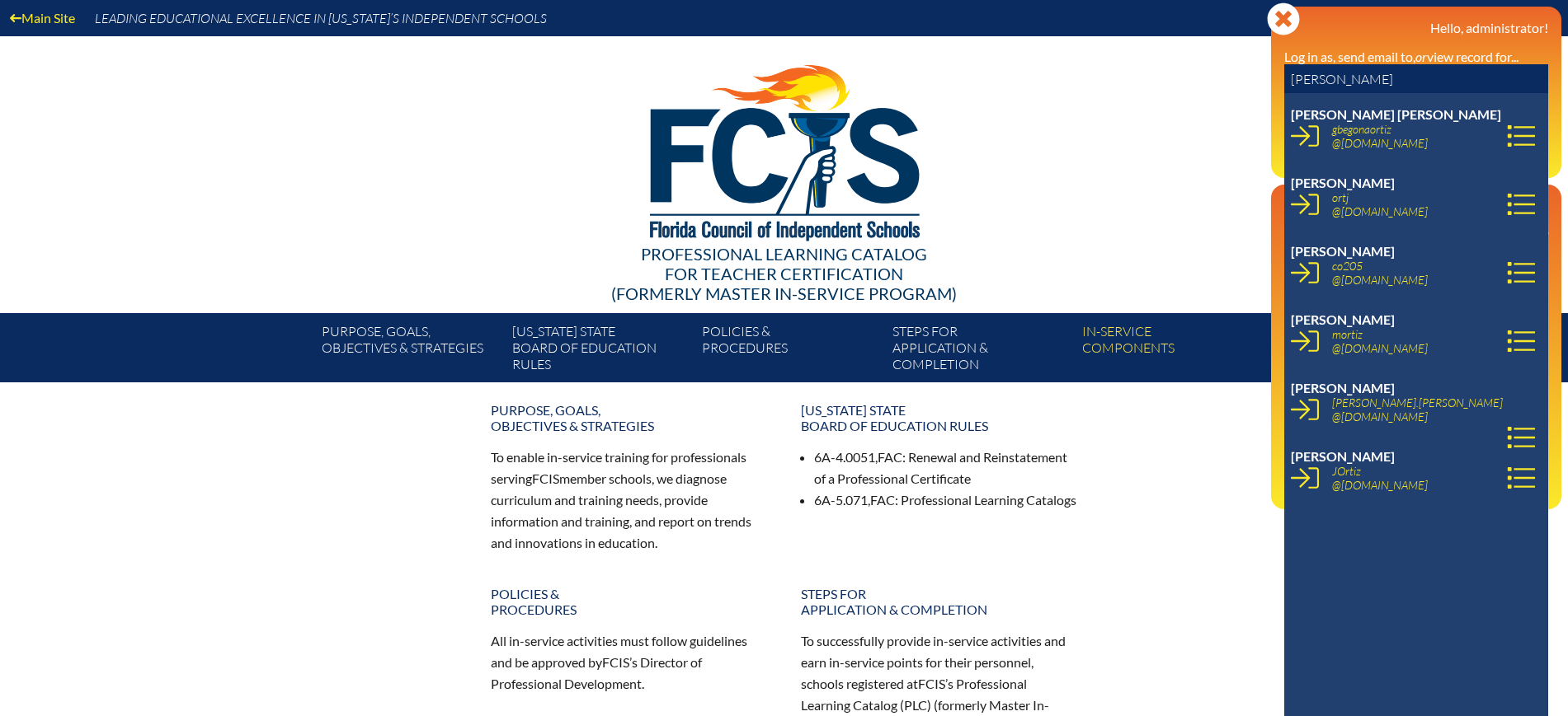
type input "[PERSON_NAME]"
drag, startPoint x: 1435, startPoint y: 220, endPoint x: 1425, endPoint y: 217, distance: 10.4
click at [1425, 217] on li "[PERSON_NAME] ortj @[DOMAIN_NAME] {email_id}" at bounding box center [1419, 202] width 258 height 55
copy p "iz ortj @[DOMAIN_NAME]"
click at [1230, 47] on div at bounding box center [784, 150] width 950 height 227
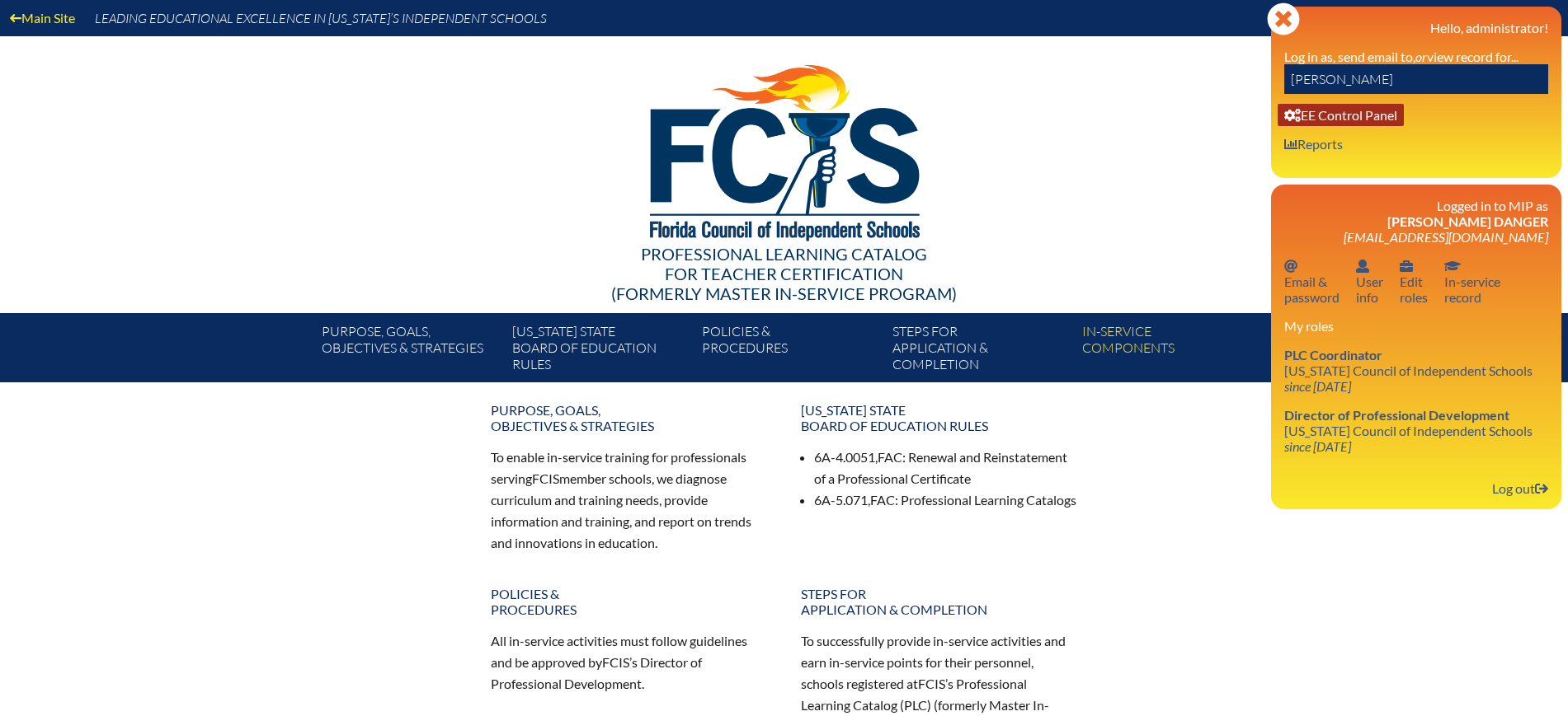
click at [1323, 106] on link "User info EE Control Panel" at bounding box center [1340, 115] width 126 height 22
click at [1513, 480] on link "Log out Log out" at bounding box center [1520, 489] width 69 height 22
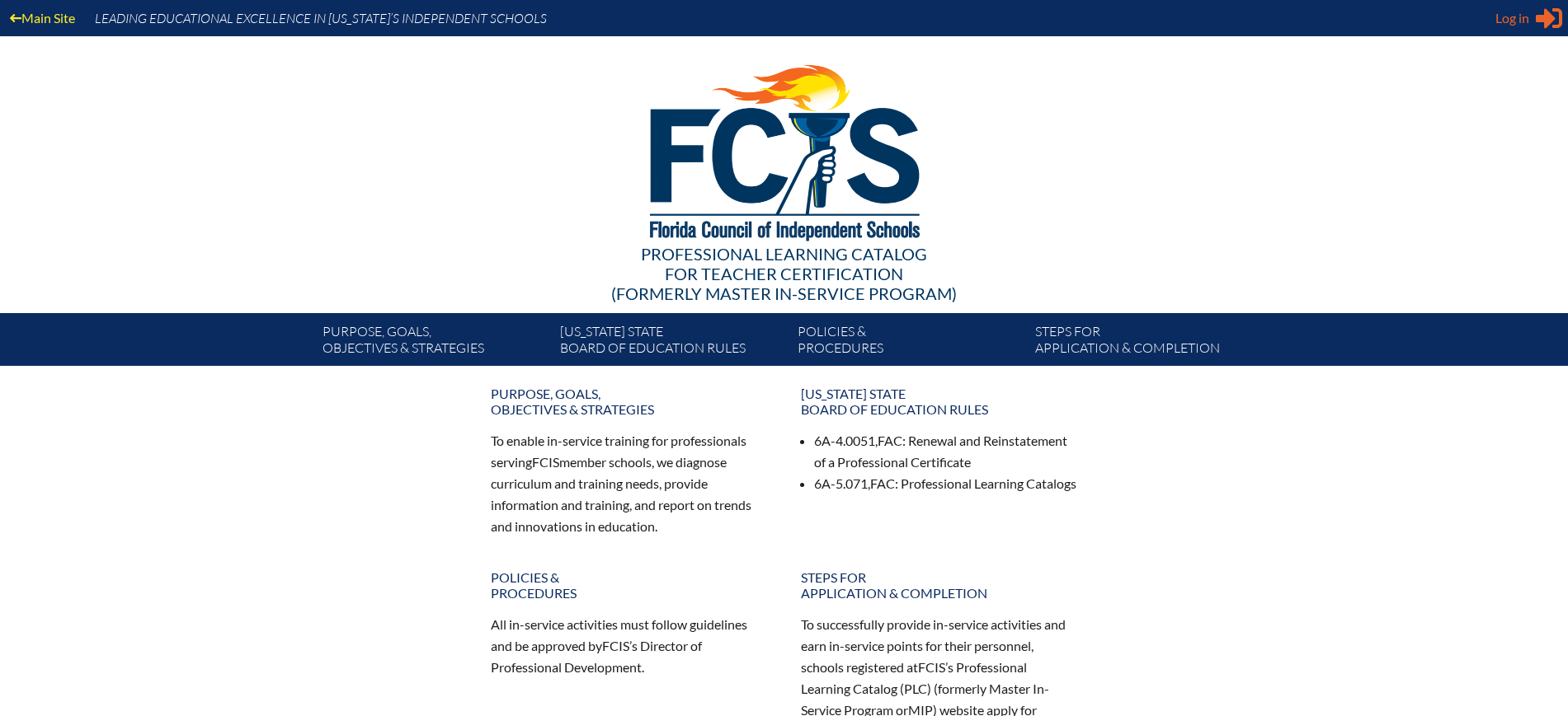
click at [1503, 18] on span "Log in" at bounding box center [1512, 18] width 34 height 20
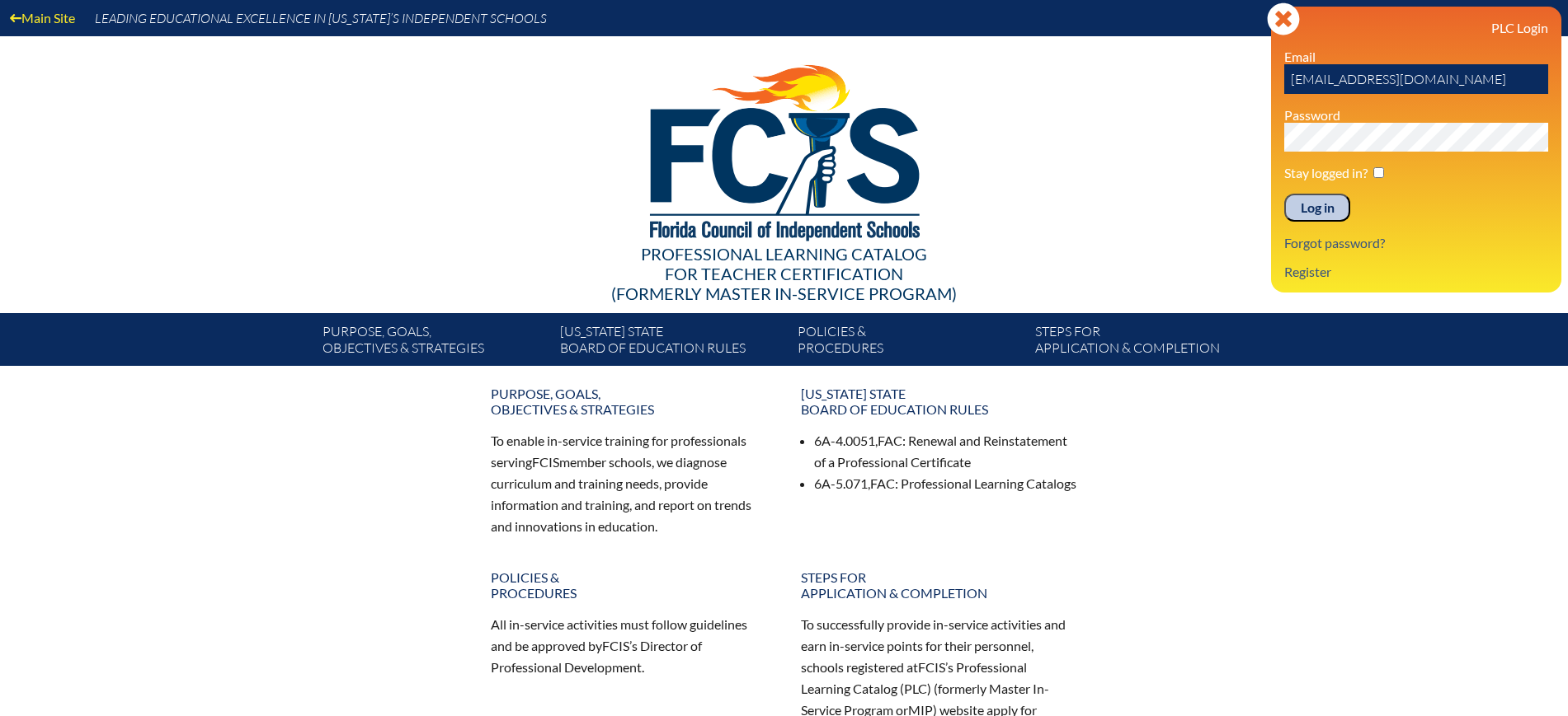
drag, startPoint x: 1409, startPoint y: 78, endPoint x: 1190, endPoint y: 62, distance: 219.6
click at [1190, 62] on div "Main Site Leading Educational Excellence in [US_STATE]’s Independent Schools Pr…" at bounding box center [784, 183] width 1568 height 366
paste input "ortj@gulliverschool"
type input "[EMAIL_ADDRESS][DOMAIN_NAME]"
click at [1309, 214] on input "Log in" at bounding box center [1317, 208] width 66 height 28
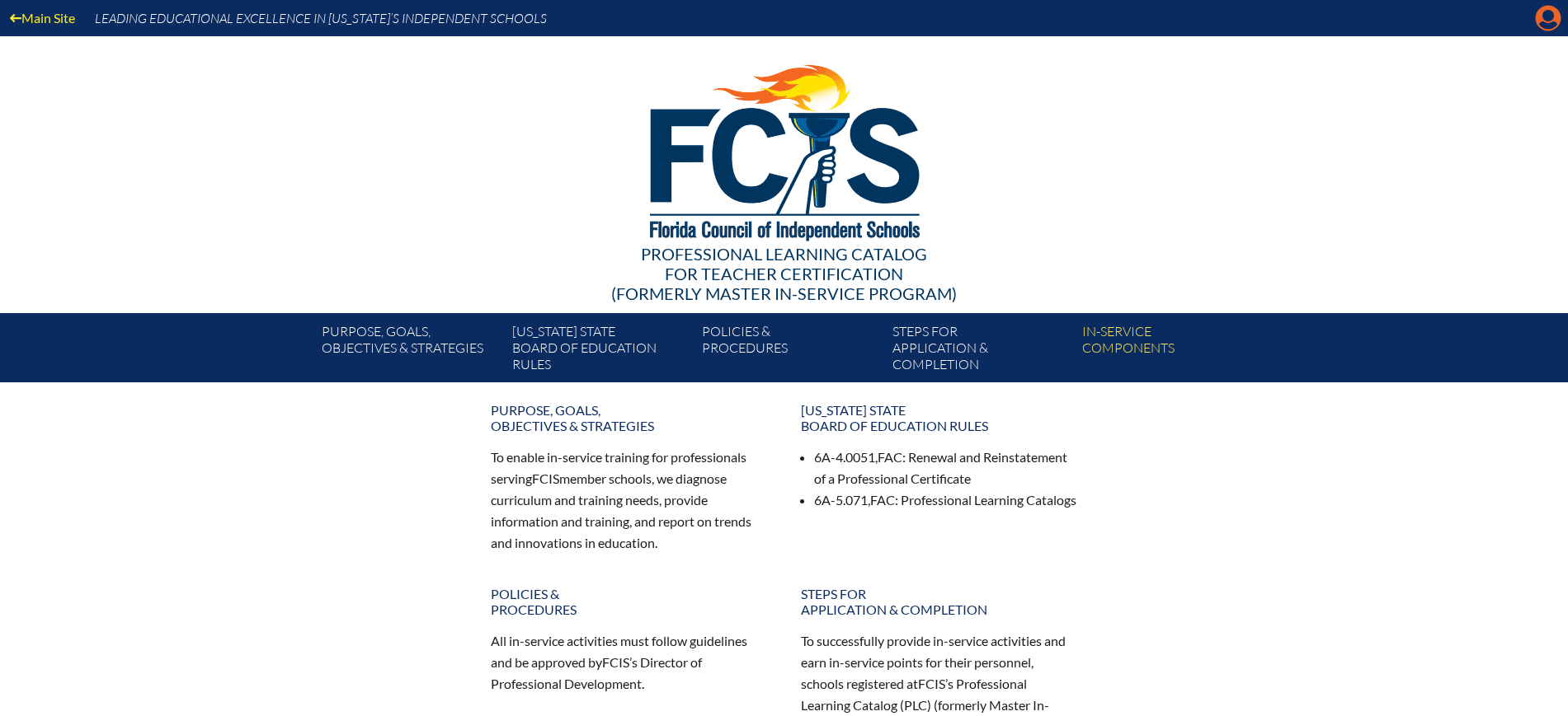
click at [1546, 22] on icon "Manage account" at bounding box center [1548, 18] width 27 height 27
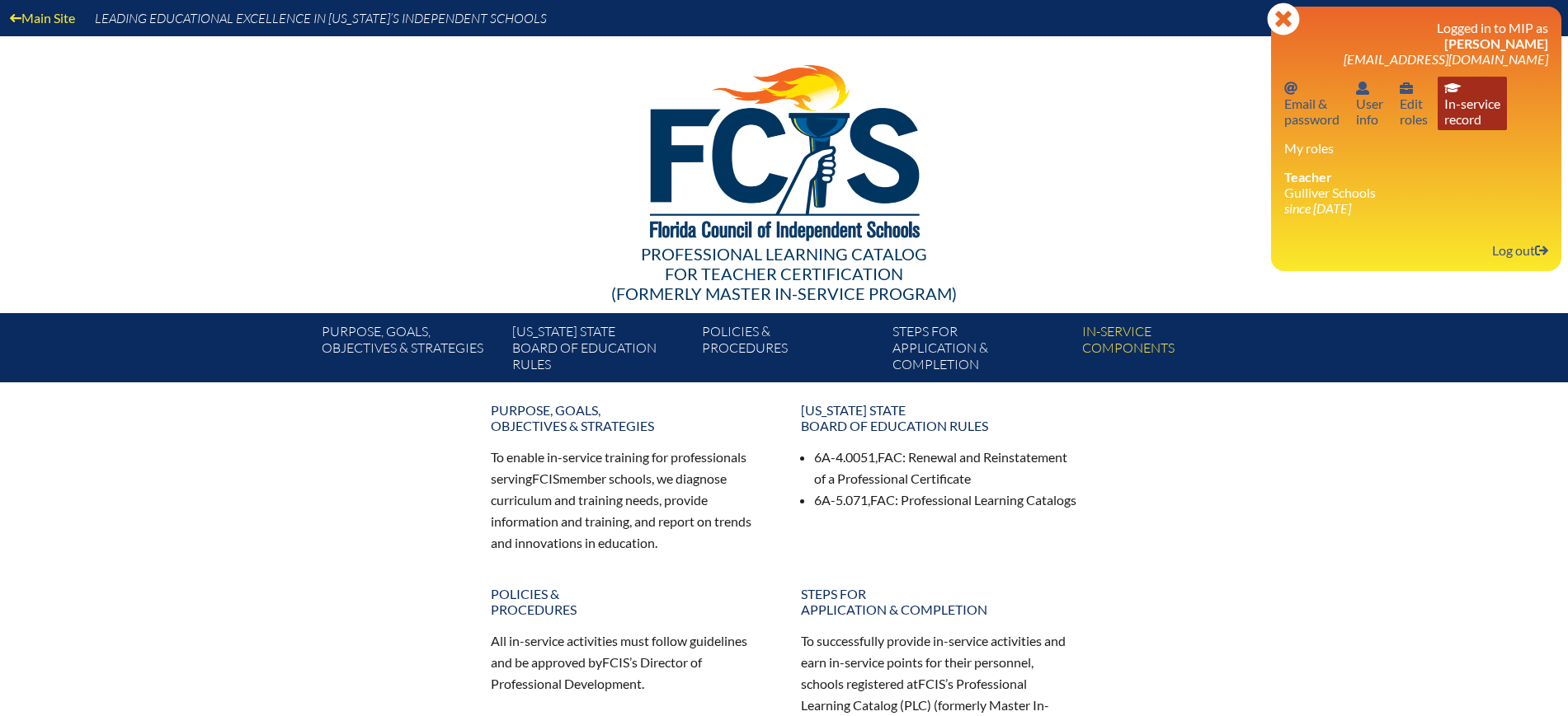
click at [1446, 98] on link "In-service record In-service record" at bounding box center [1472, 103] width 69 height 53
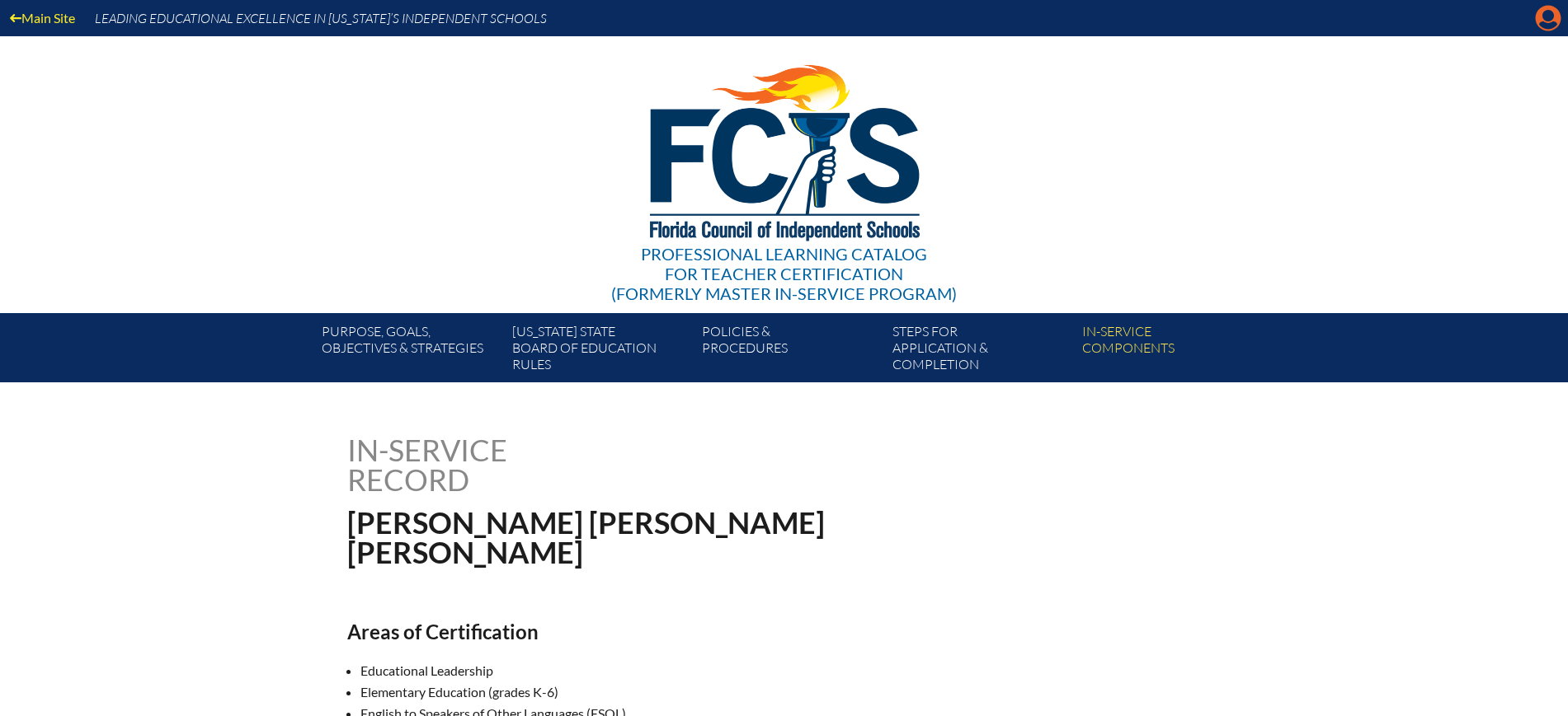
click at [1552, 25] on icon "Manage account" at bounding box center [1548, 18] width 27 height 27
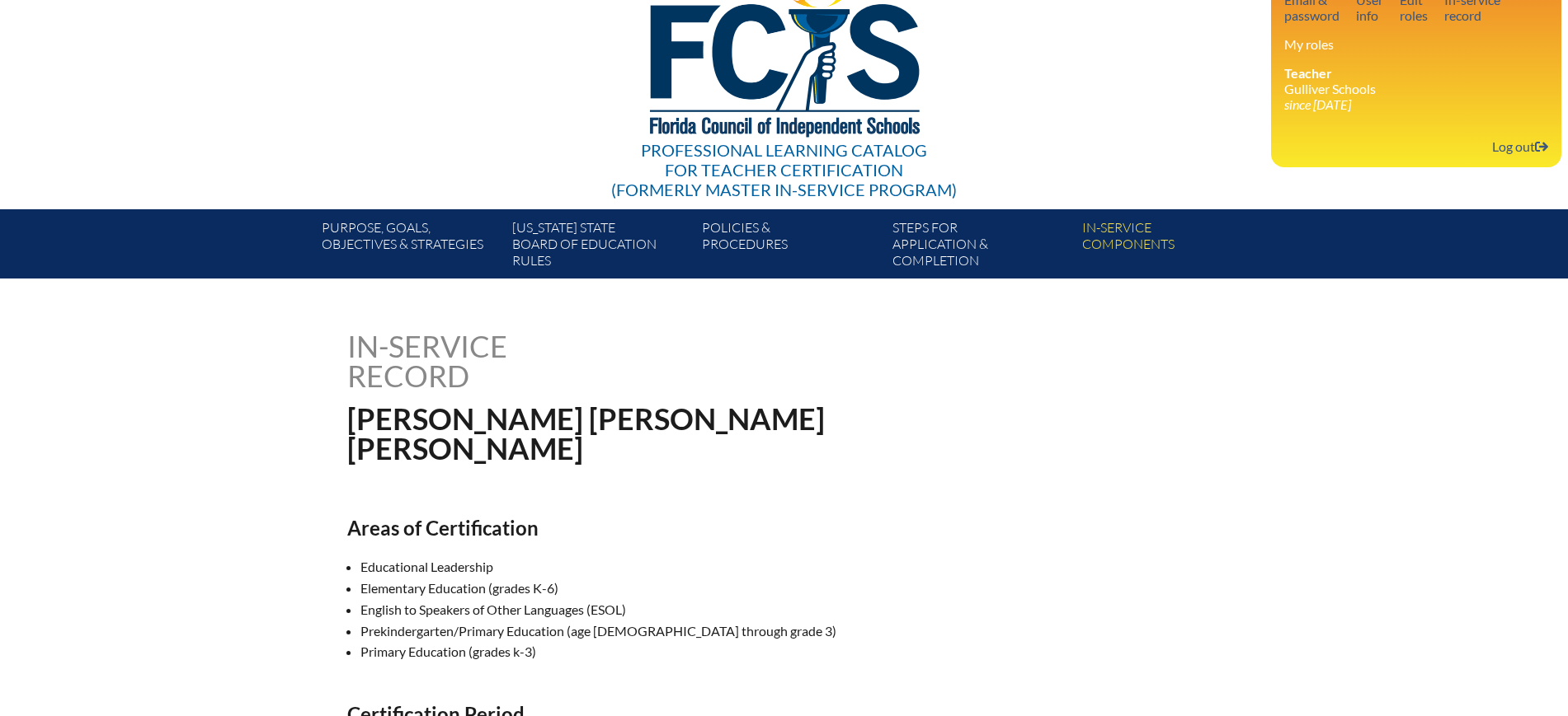
scroll to position [103, 0]
click at [1520, 138] on link "Log out Log out" at bounding box center [1520, 147] width 69 height 22
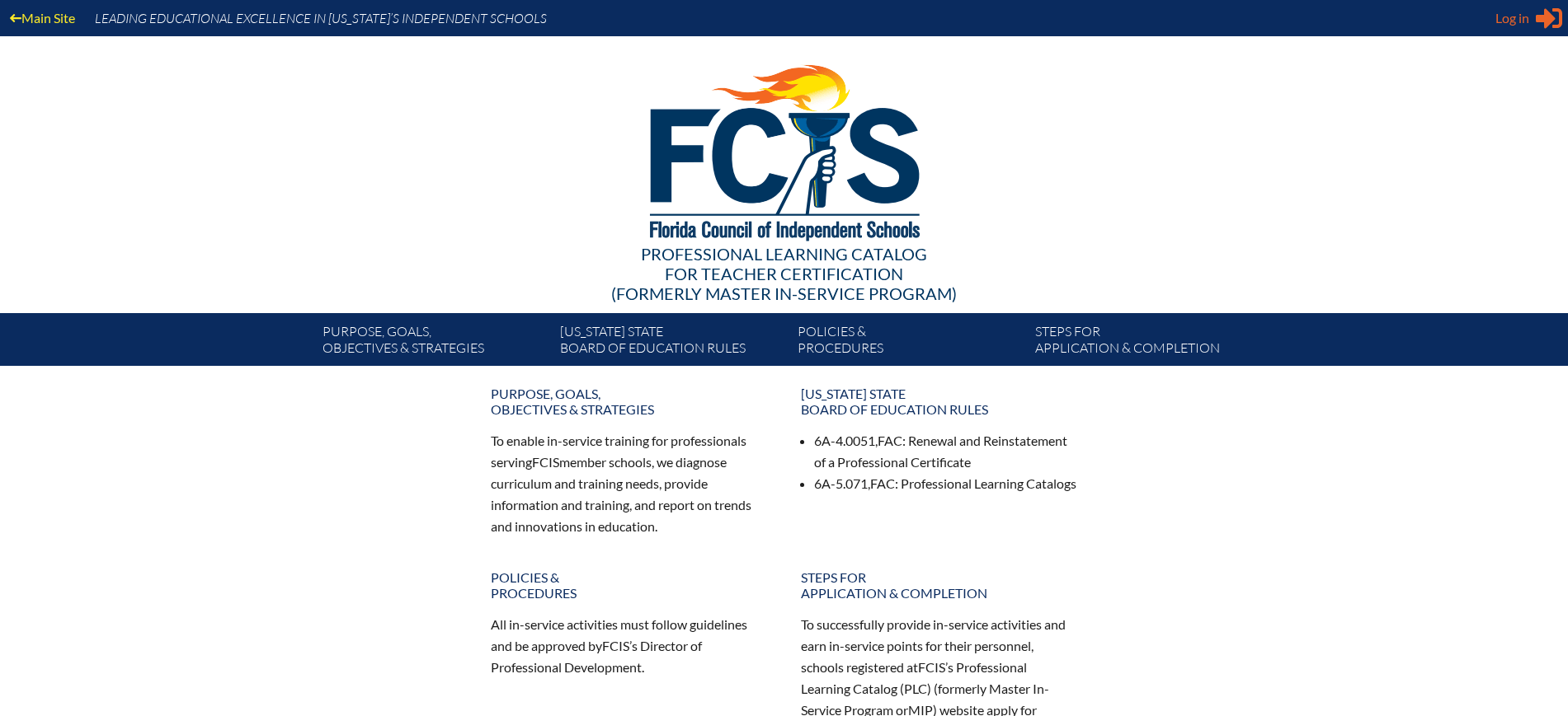
type input "[EMAIL_ADDRESS][DOMAIN_NAME]"
click at [1524, 19] on span "Log in" at bounding box center [1512, 18] width 34 height 20
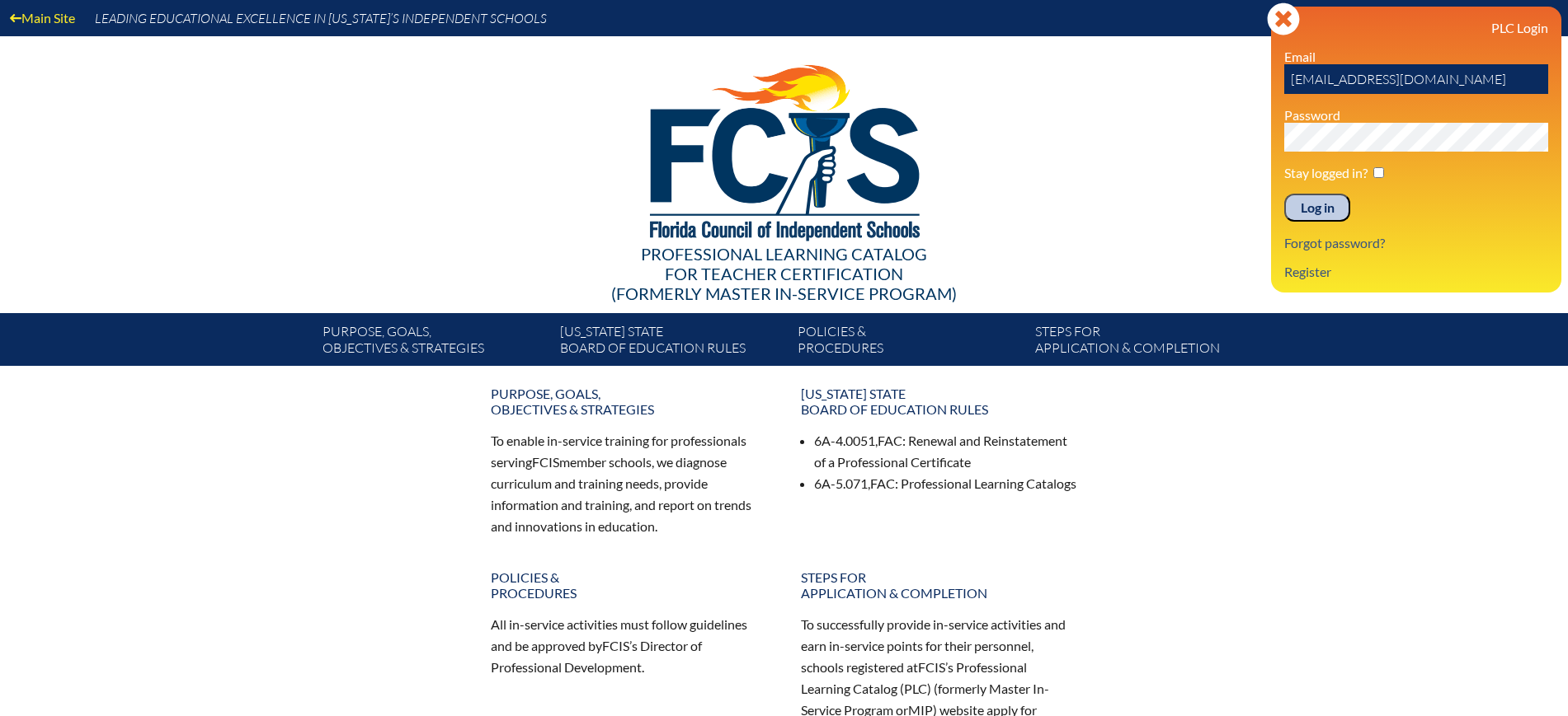
click at [1320, 204] on input "Log in" at bounding box center [1317, 208] width 66 height 28
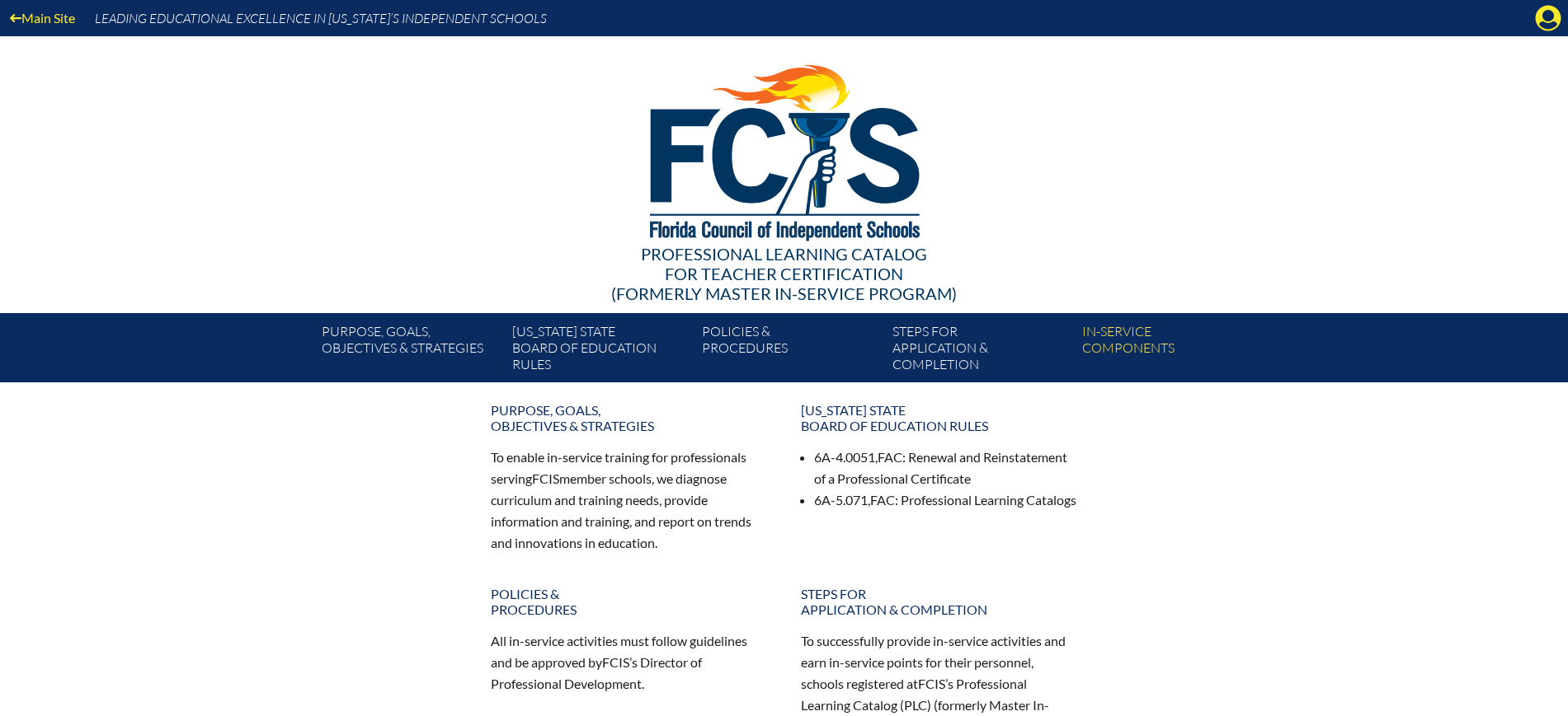
drag, startPoint x: 1552, startPoint y: 22, endPoint x: 1527, endPoint y: 68, distance: 52.4
click at [1552, 24] on icon "Manage Account" at bounding box center [1548, 18] width 27 height 27
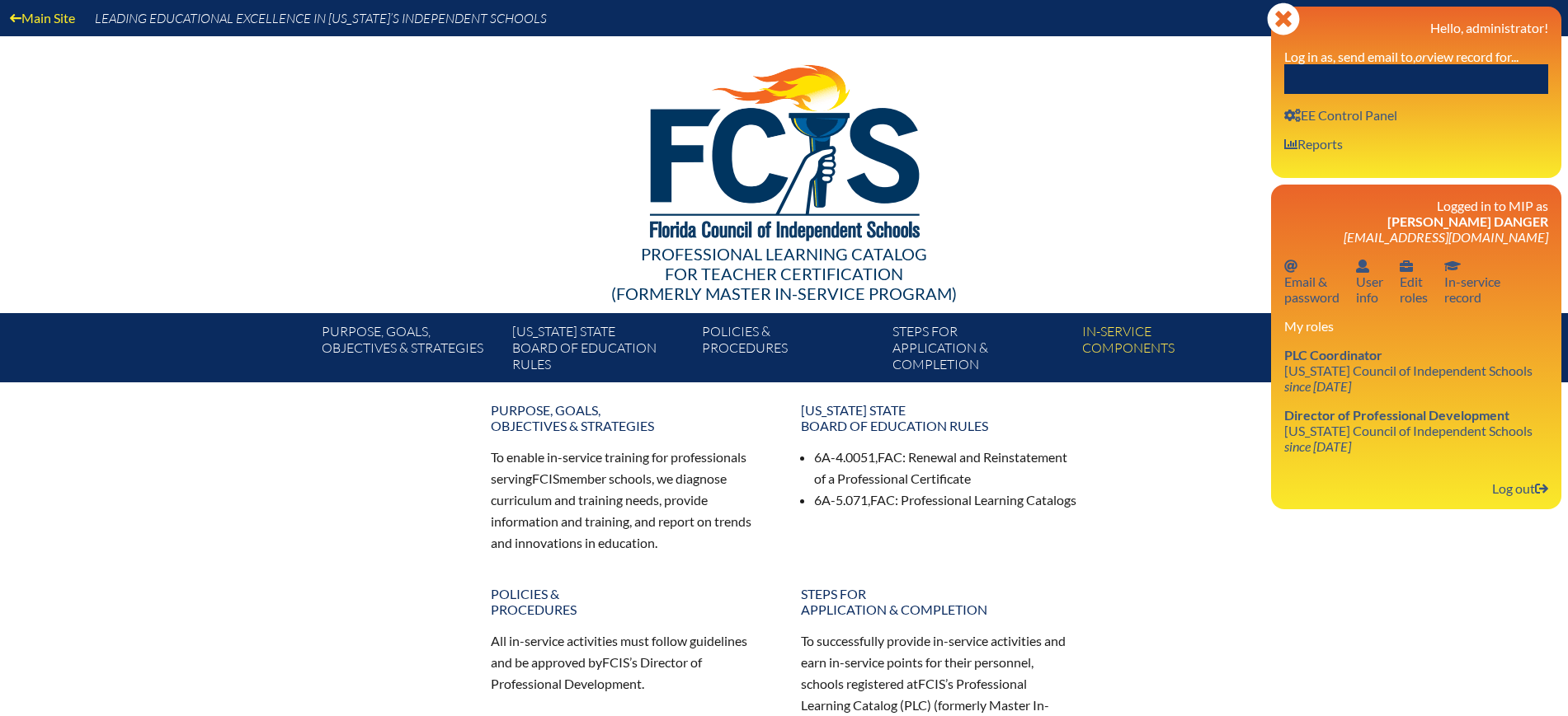
click at [1511, 77] on input "text" at bounding box center [1416, 79] width 264 height 29
paste input "Renata Pissardo"
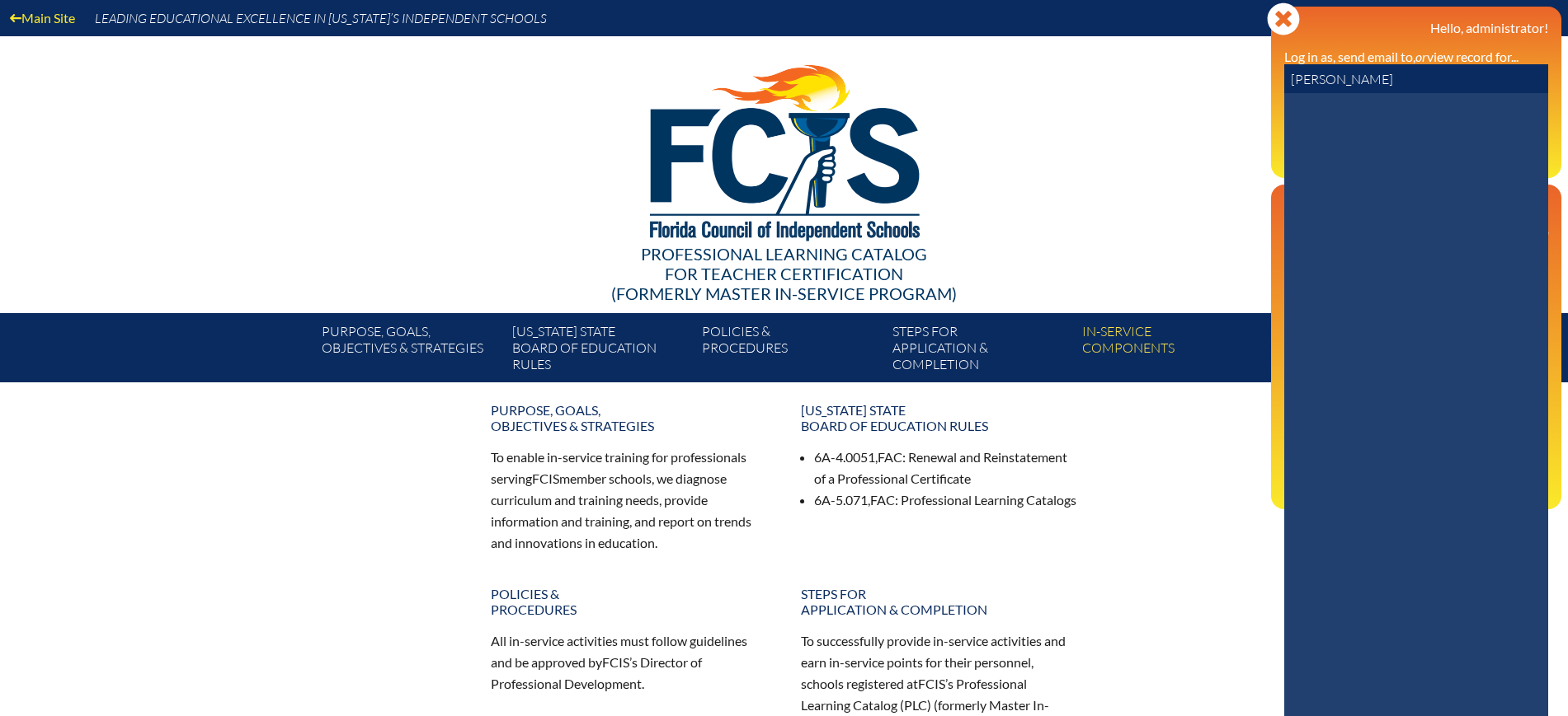
drag, startPoint x: 1327, startPoint y: 75, endPoint x: 1225, endPoint y: 78, distance: 102.0
click at [1225, 78] on div "Main Site Leading Educational Excellence in Florida’s Independent Schools Profe…" at bounding box center [784, 191] width 1568 height 383
drag, startPoint x: 1338, startPoint y: 79, endPoint x: 1200, endPoint y: 78, distance: 138.0
click at [1200, 78] on div "Main Site Leading Educational Excellence in Florida’s Independent Schools Profe…" at bounding box center [784, 191] width 1568 height 383
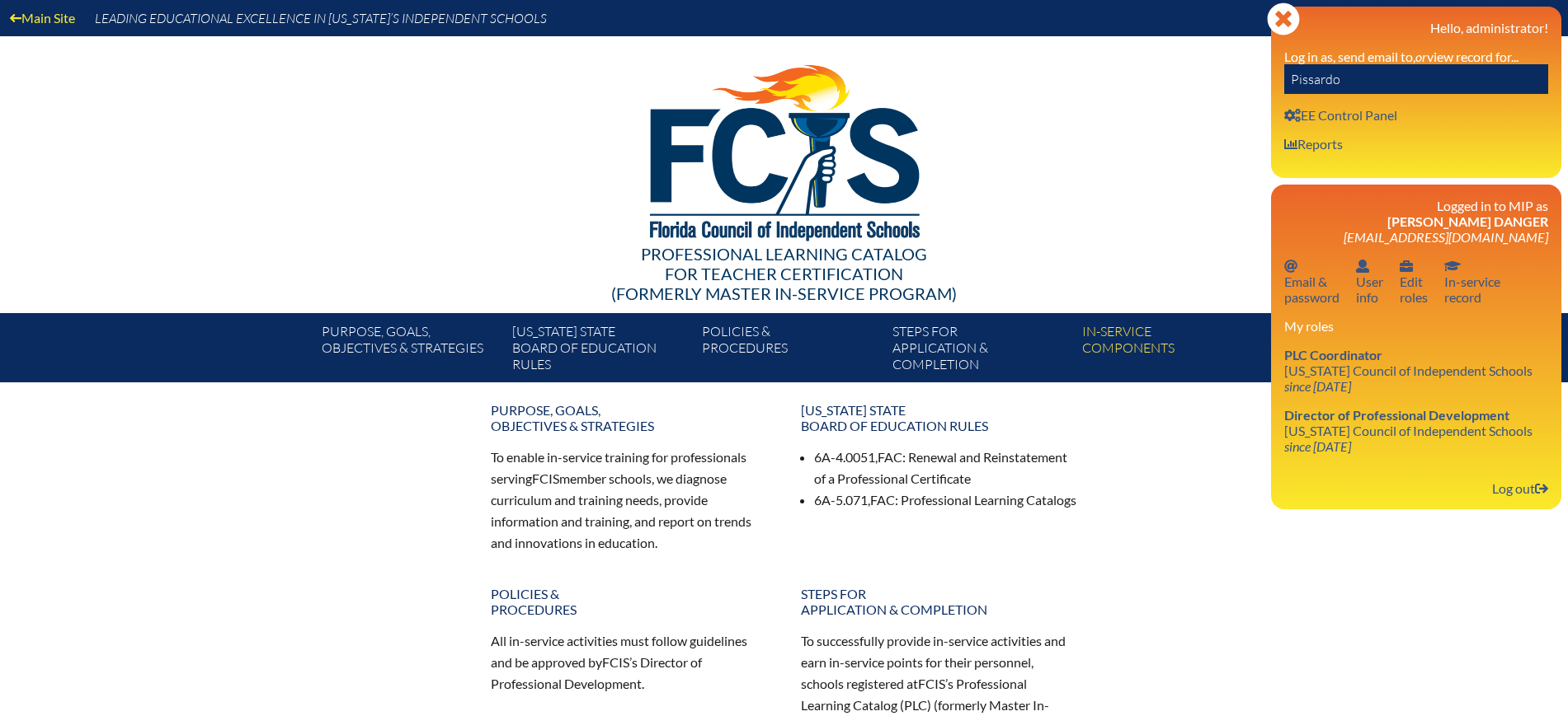
paste input "[PERSON_NAME]"
drag, startPoint x: 1391, startPoint y: 82, endPoint x: 1339, endPoint y: 84, distance: 52.0
click at [1339, 84] on input "Renata Pissardo" at bounding box center [1416, 79] width 264 height 29
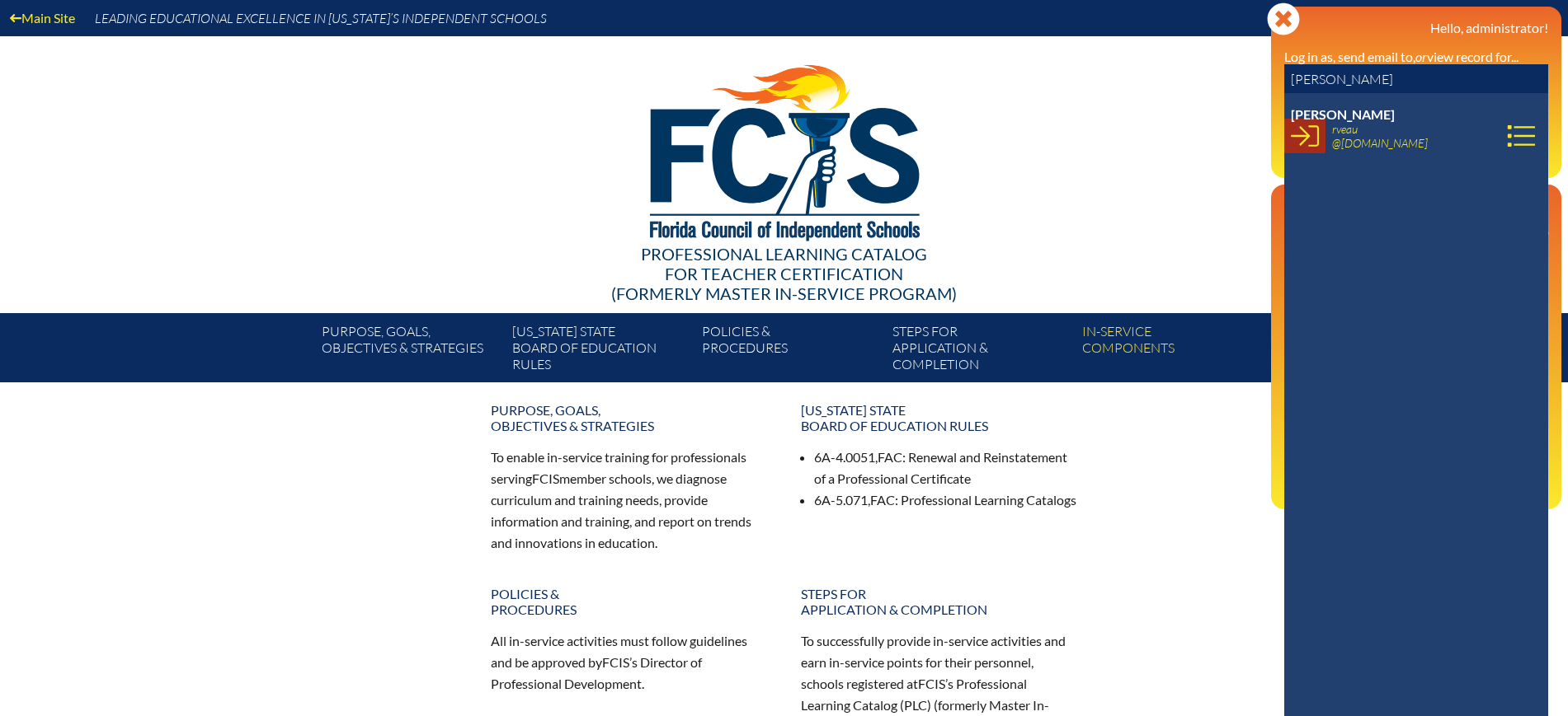
type input "[PERSON_NAME]"
click at [1304, 132] on icon at bounding box center [1304, 136] width 28 height 28
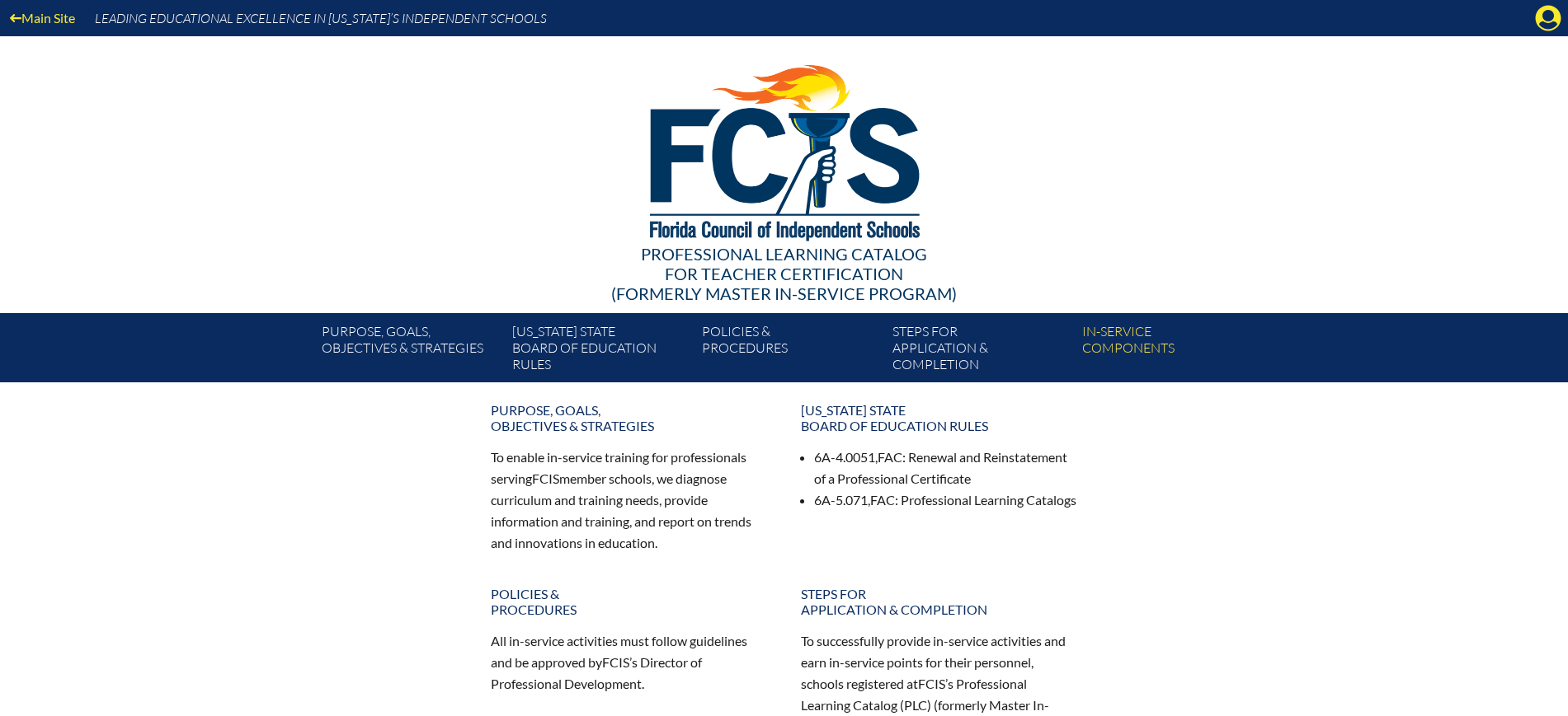
click at [1542, 13] on icon at bounding box center [1549, 19] width 26 height 26
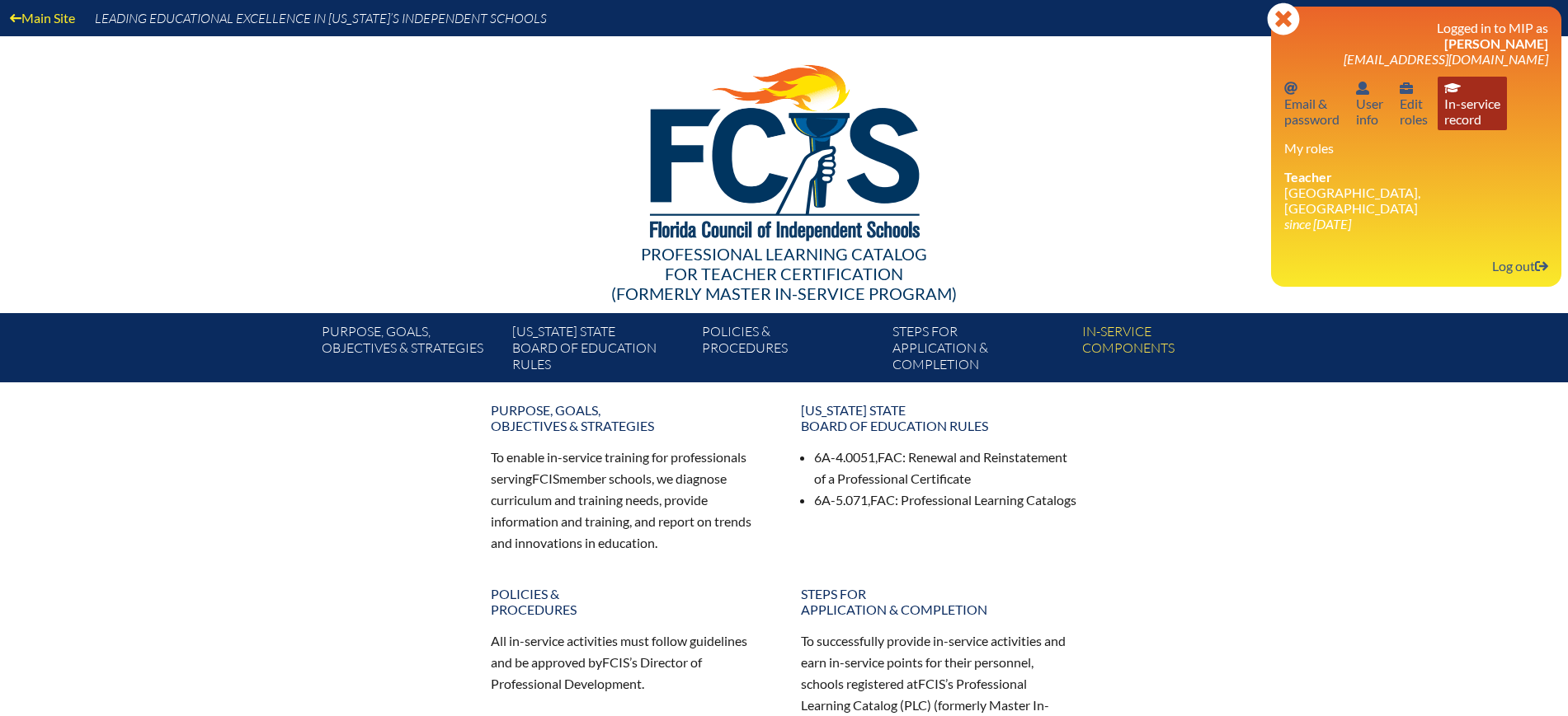
click at [1466, 108] on link "In-service record In-service record" at bounding box center [1472, 103] width 69 height 53
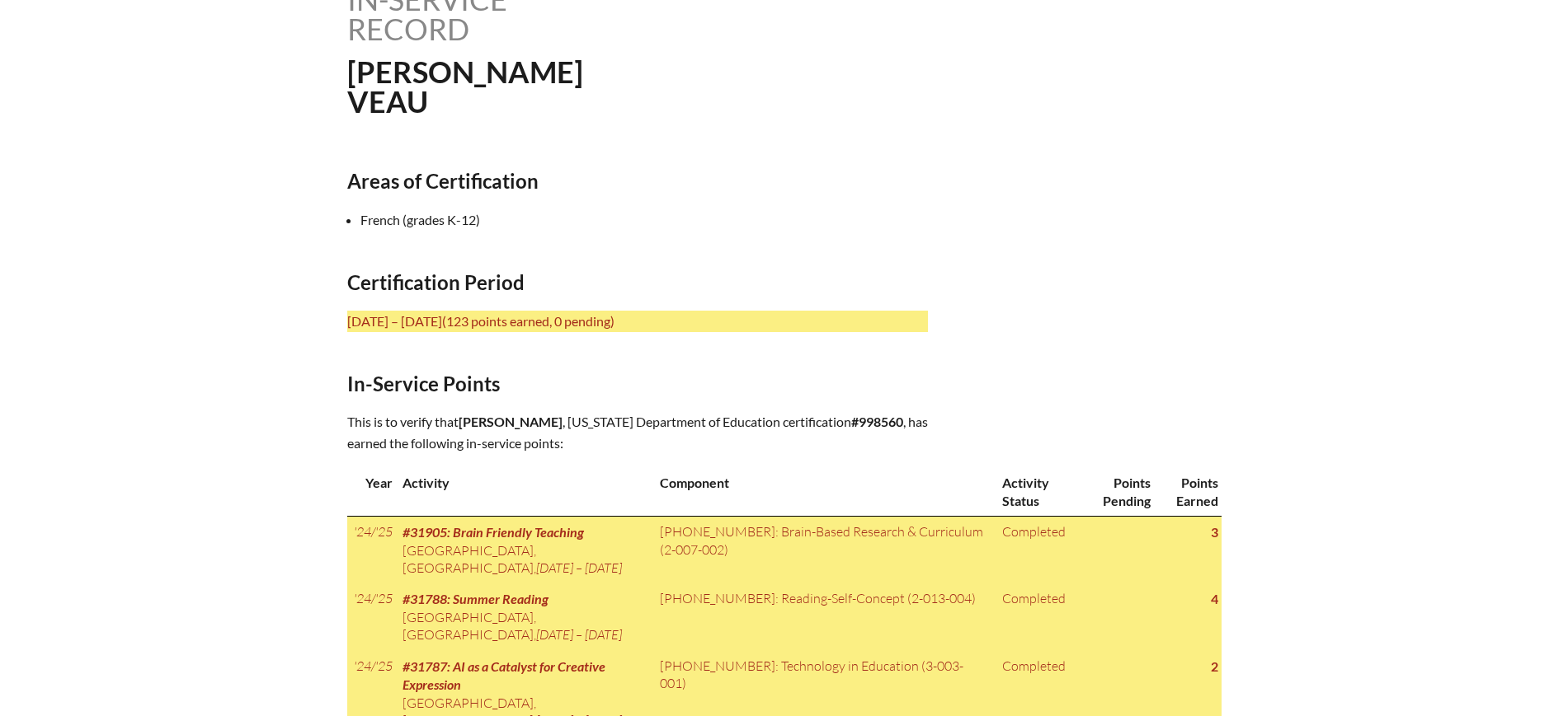
scroll to position [619, 0]
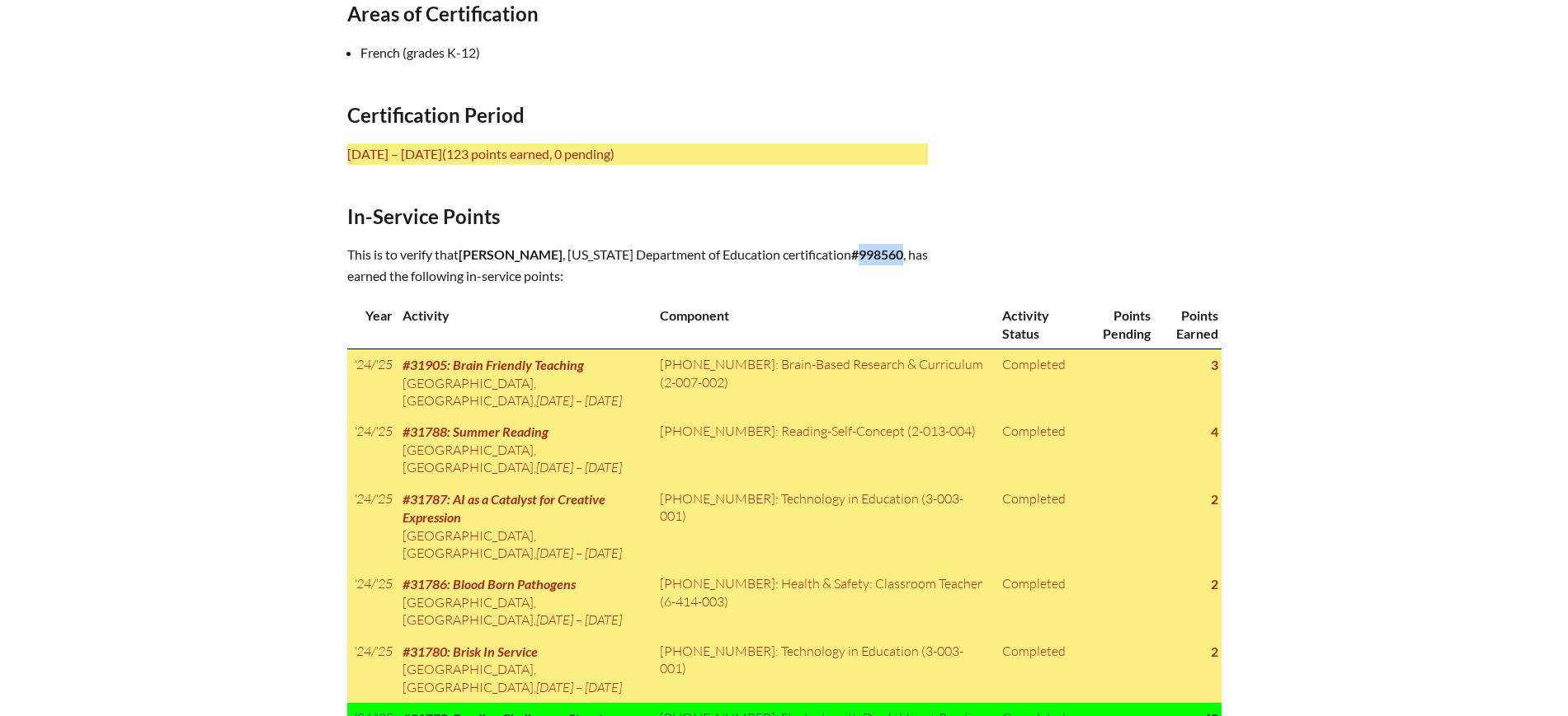
drag, startPoint x: 871, startPoint y: 243, endPoint x: 831, endPoint y: 258, distance: 42.7
click at [851, 258] on b "#998560" at bounding box center [877, 254] width 52 height 16
copy b "998560"
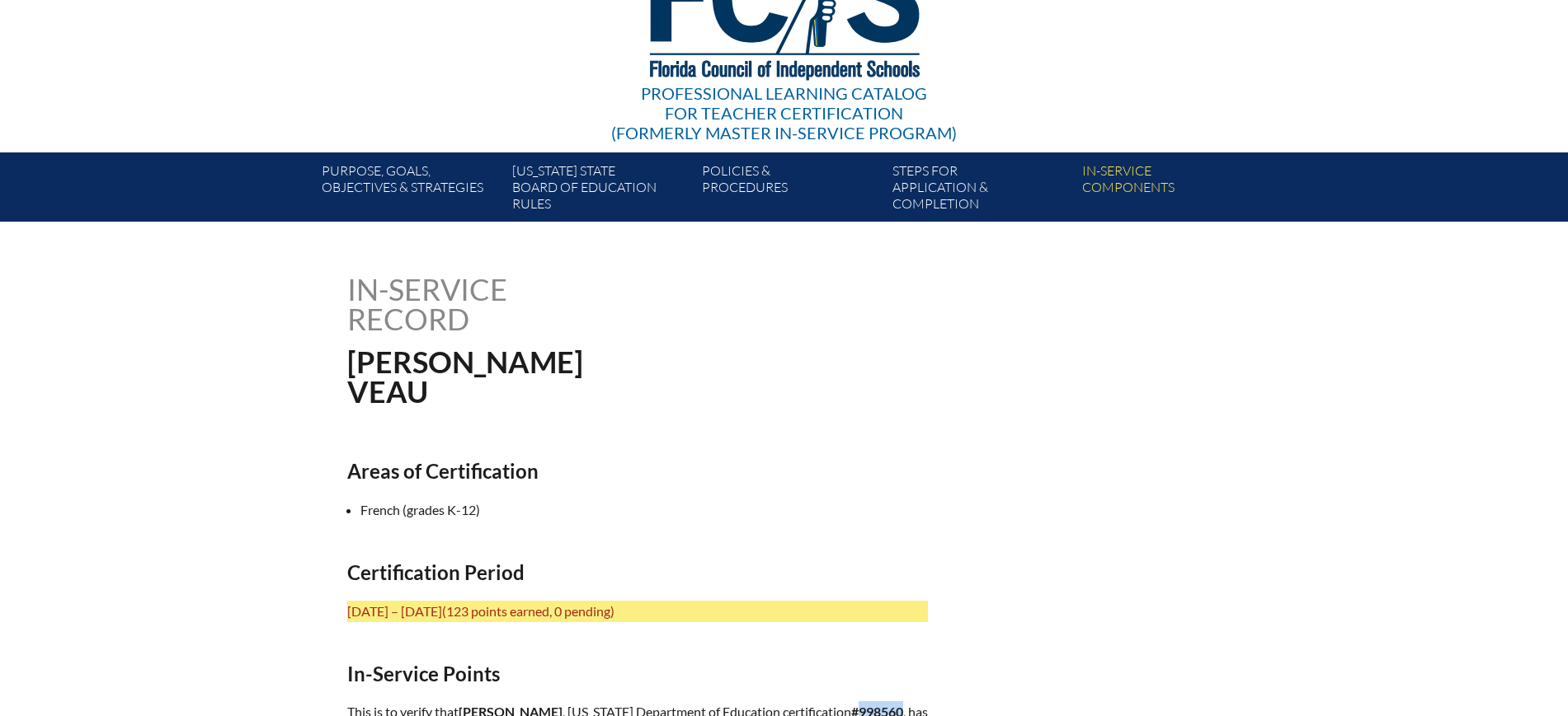
scroll to position [0, 0]
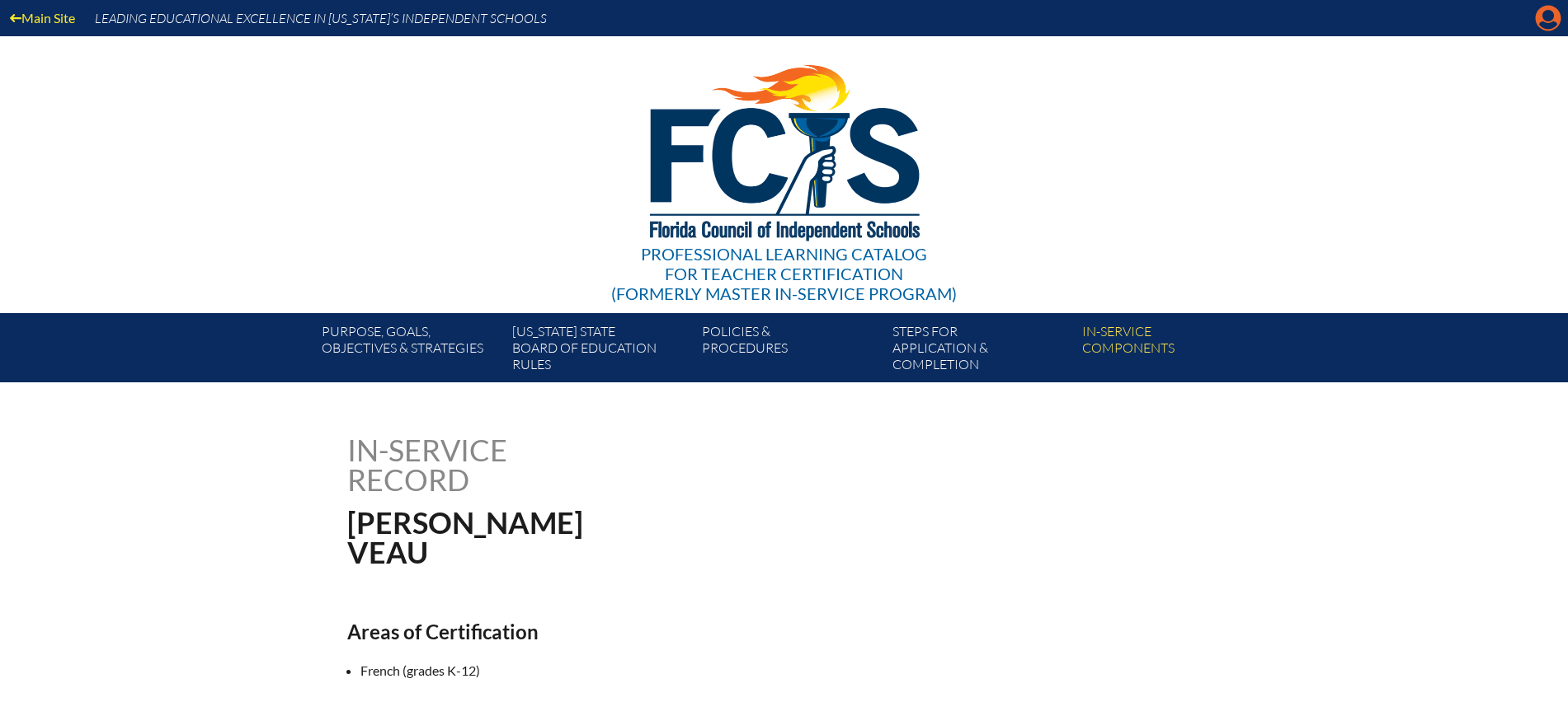
click at [1539, 12] on icon at bounding box center [1549, 19] width 26 height 26
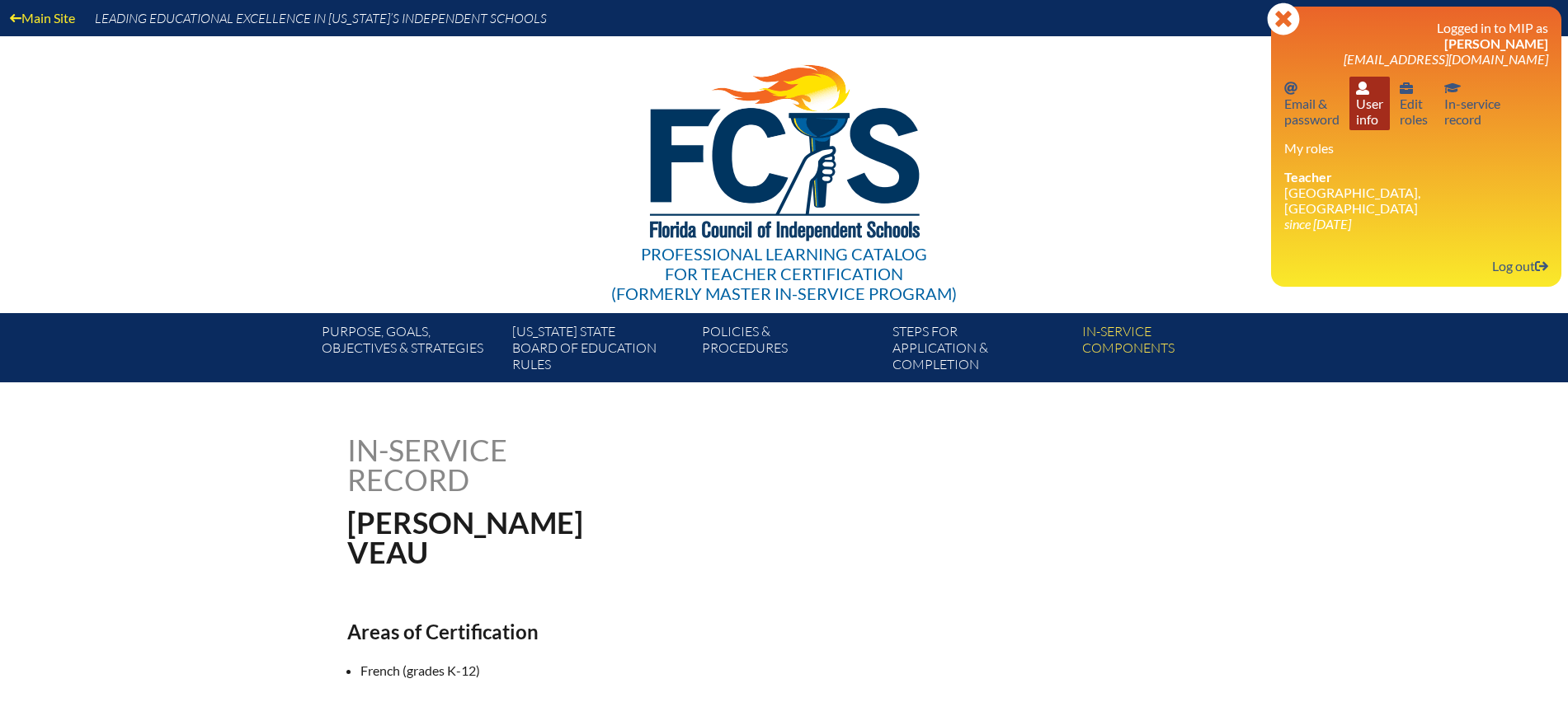
click at [1369, 120] on link "User info User info" at bounding box center [1369, 103] width 41 height 53
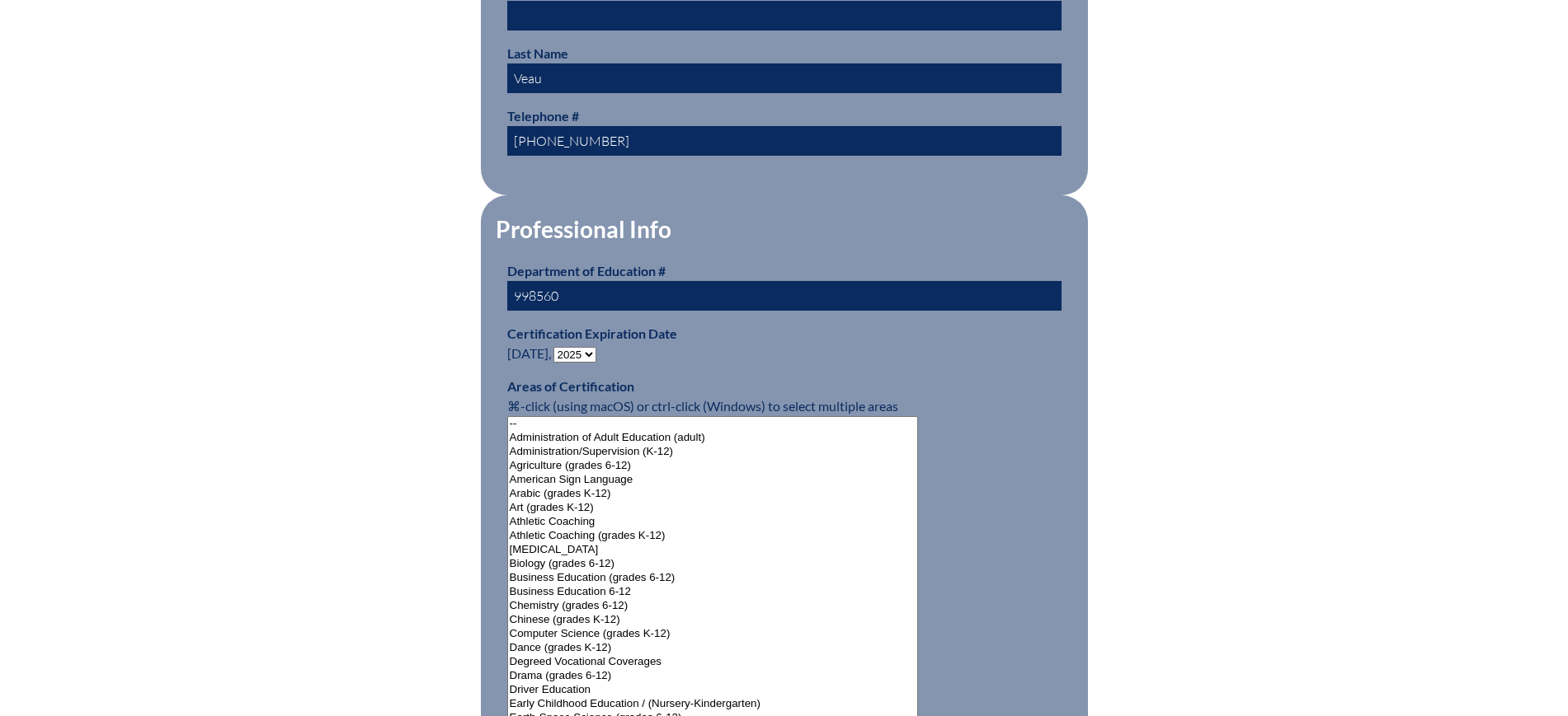
scroll to position [927, 0]
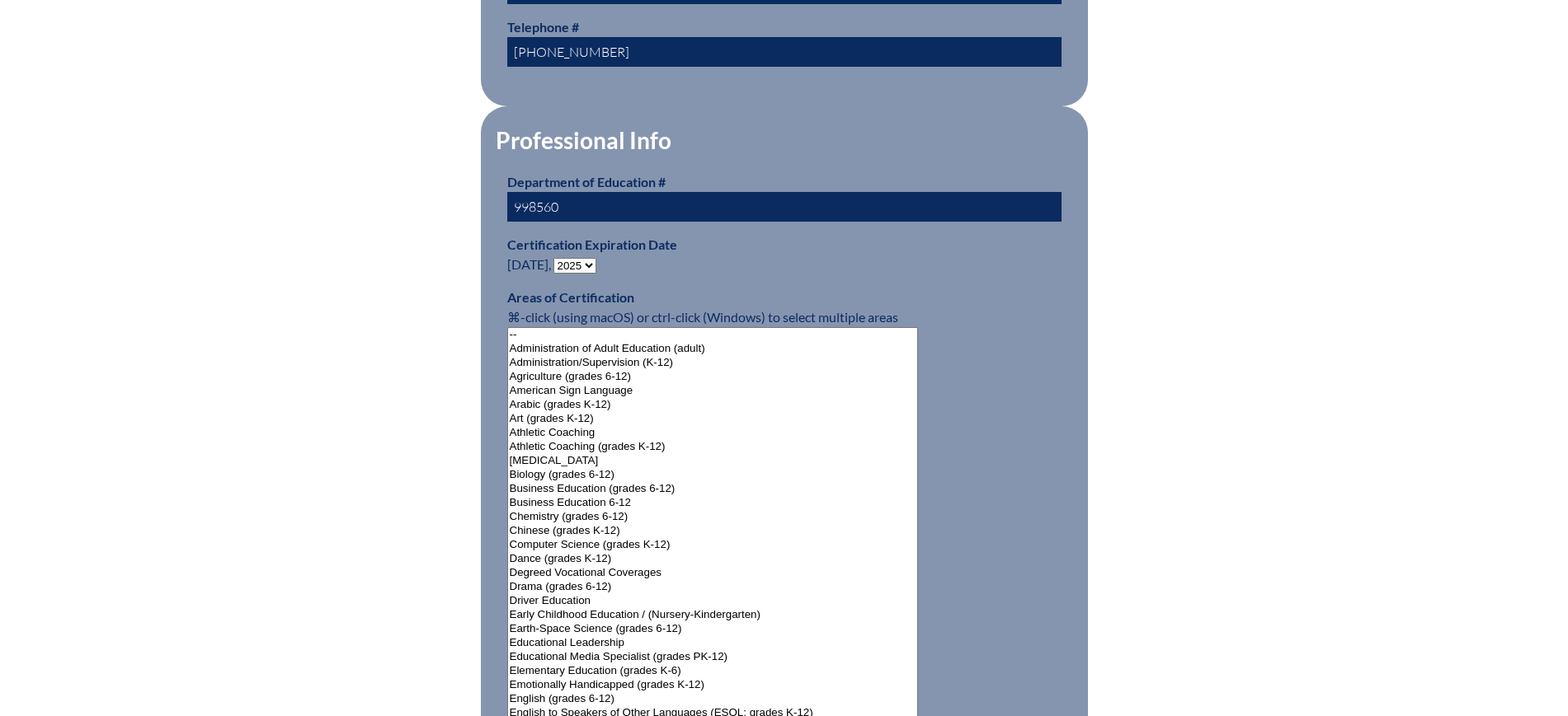
click at [594, 258] on select "- 2031 2030 2029 2028 2027 2026 2025 2024 2023 2022 2021 2020 2019 2018 2017 20…" at bounding box center [575, 265] width 43 height 16
select select "2030"
click at [557, 258] on select "- 2031 2030 2029 2028 2027 2026 2025 2024 2023 2022 2021 2020 2019 2018 2017 20…" at bounding box center [575, 265] width 43 height 16
click at [359, 392] on div "User Info Please enter your name as it appears on your Department of Education …" at bounding box center [784, 606] width 927 height 2195
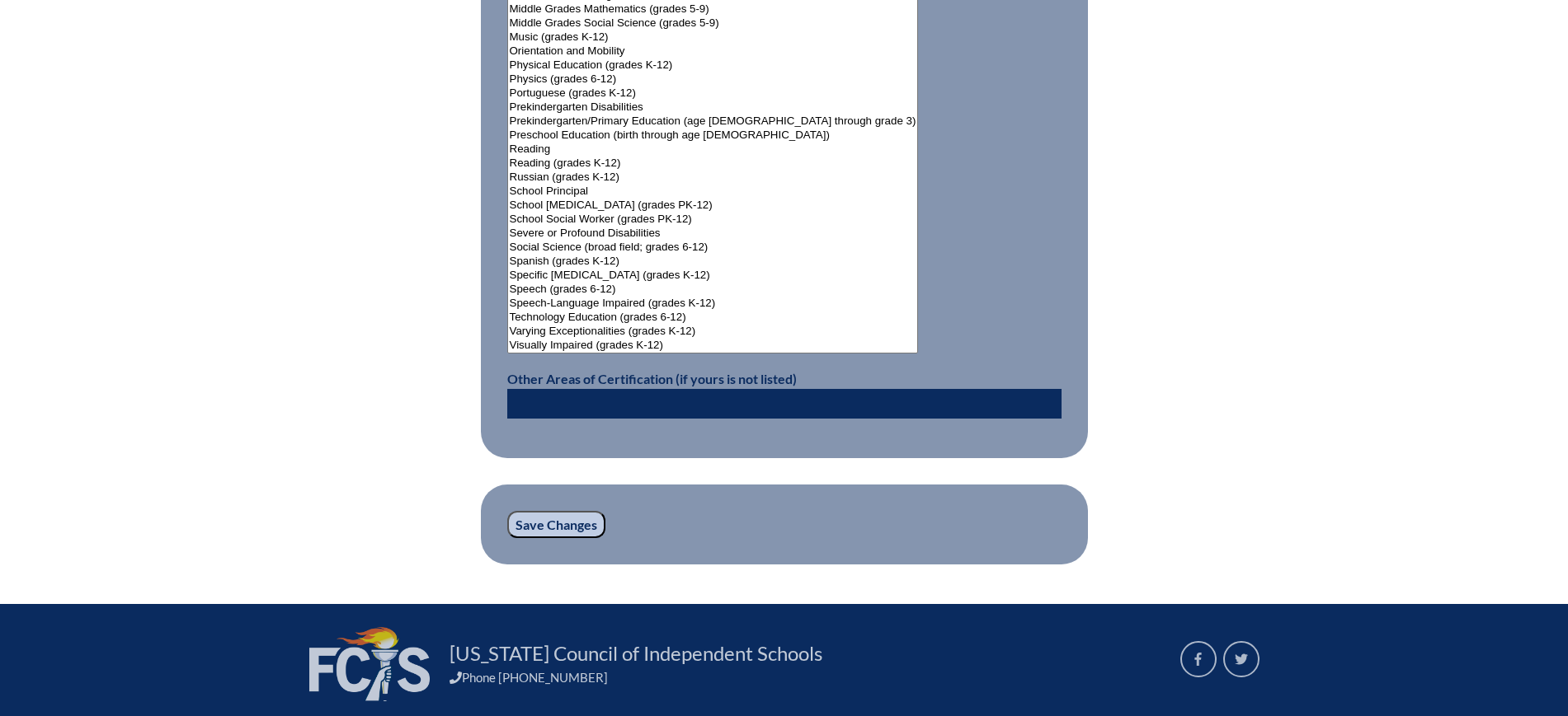
scroll to position [2186, 0]
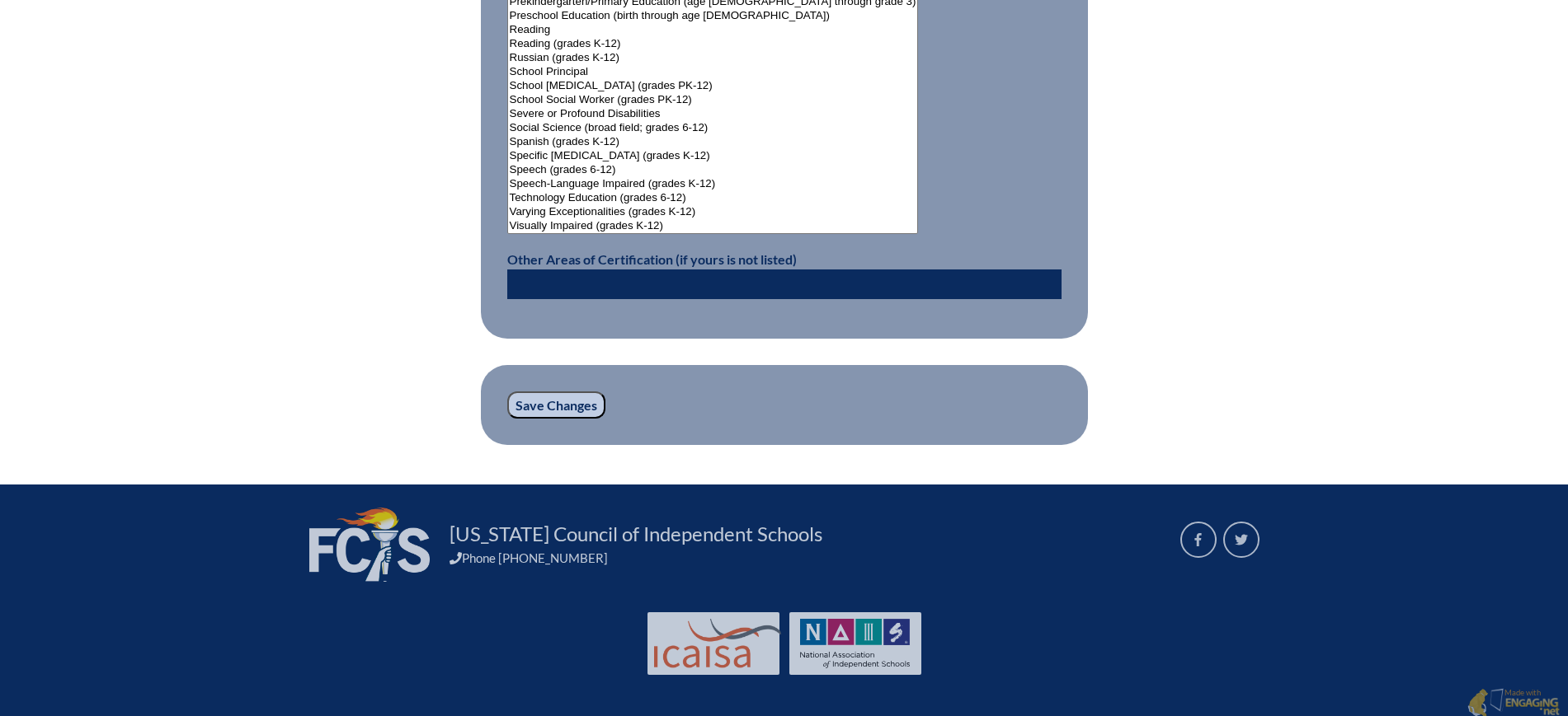
click at [535, 394] on input "Save Changes" at bounding box center [556, 405] width 98 height 28
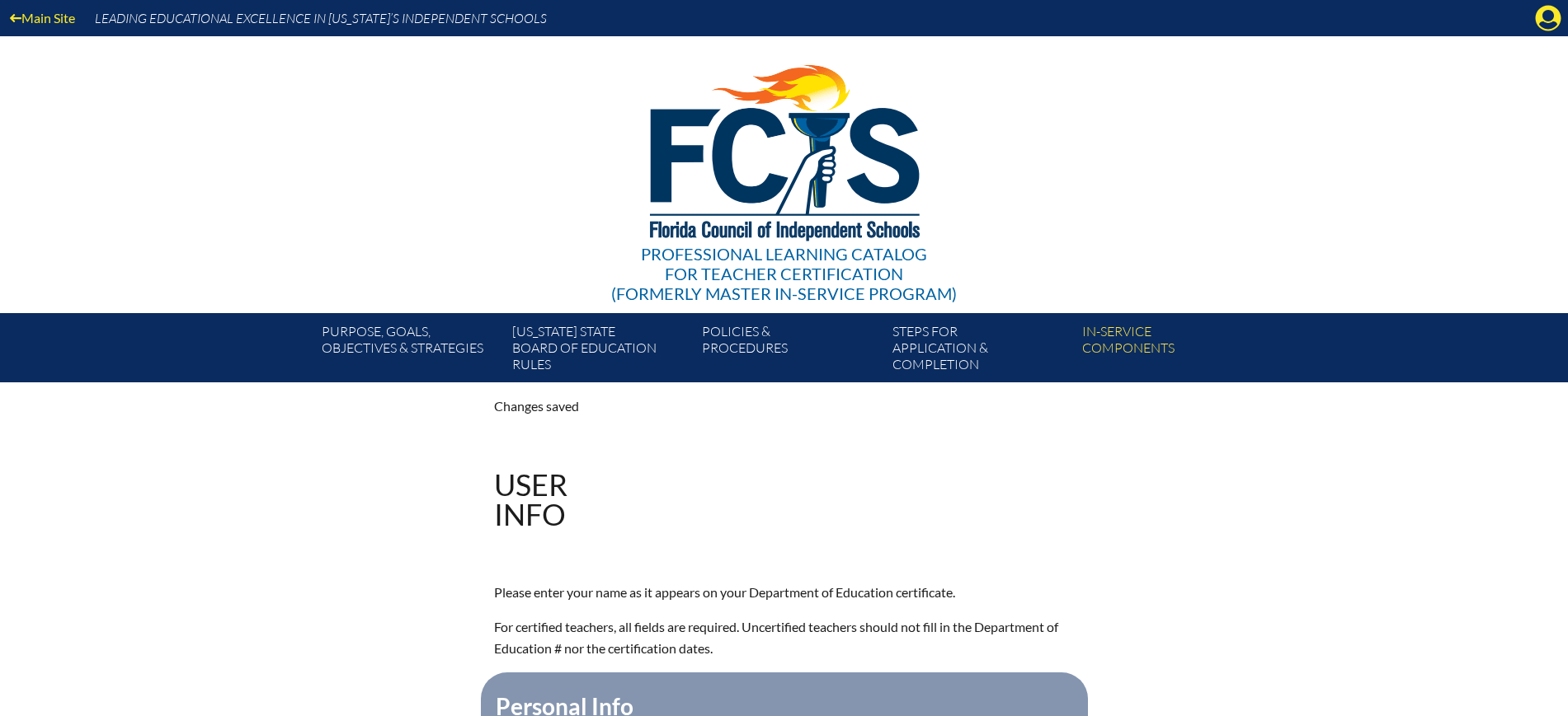
drag, startPoint x: 1540, startPoint y: 6, endPoint x: 1530, endPoint y: 33, distance: 28.8
click at [1540, 9] on icon "Manage account" at bounding box center [1548, 18] width 27 height 27
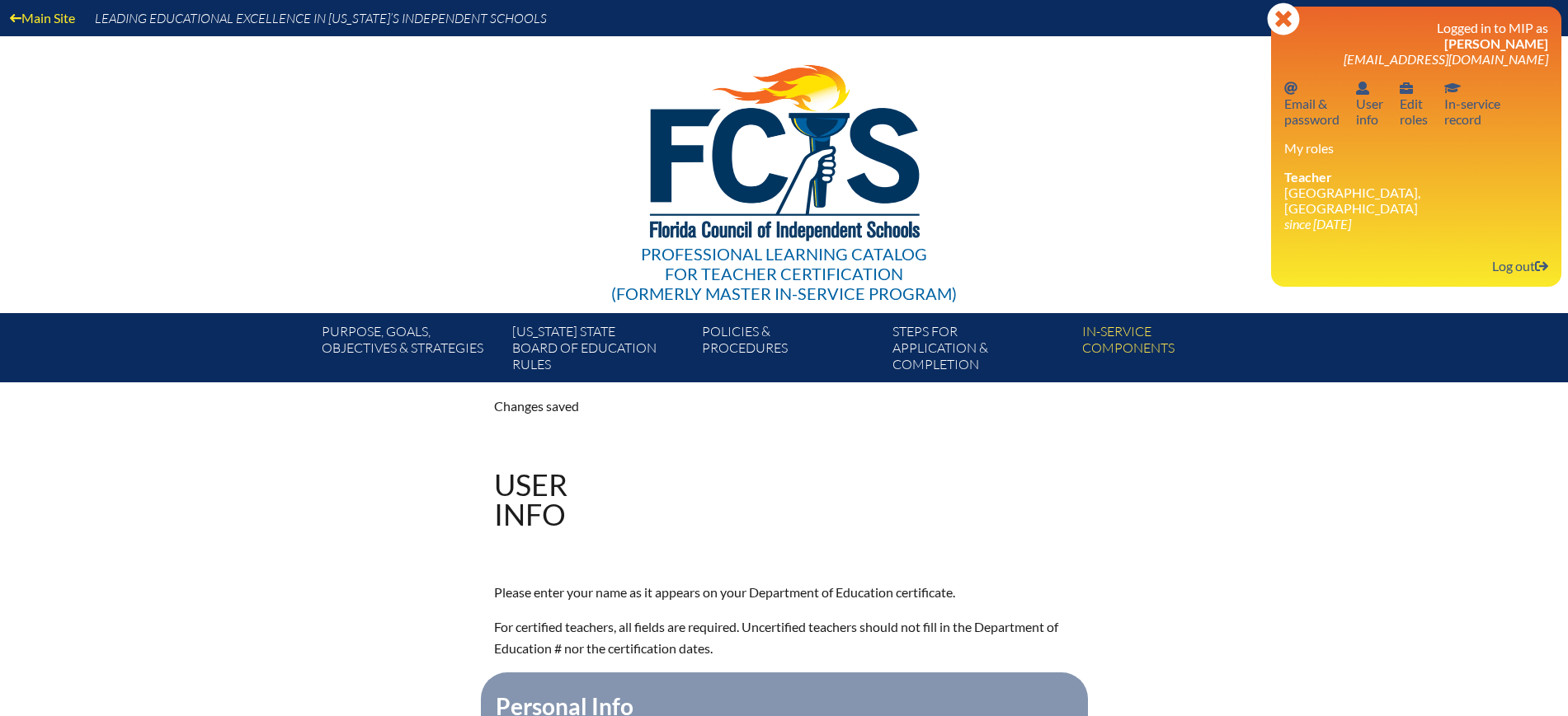
click at [1460, 131] on div "Email password Email & password User info User info User info Edit roles In-ser…" at bounding box center [1416, 110] width 264 height 60
click at [1463, 121] on link "In-service record In-service record" at bounding box center [1472, 103] width 69 height 53
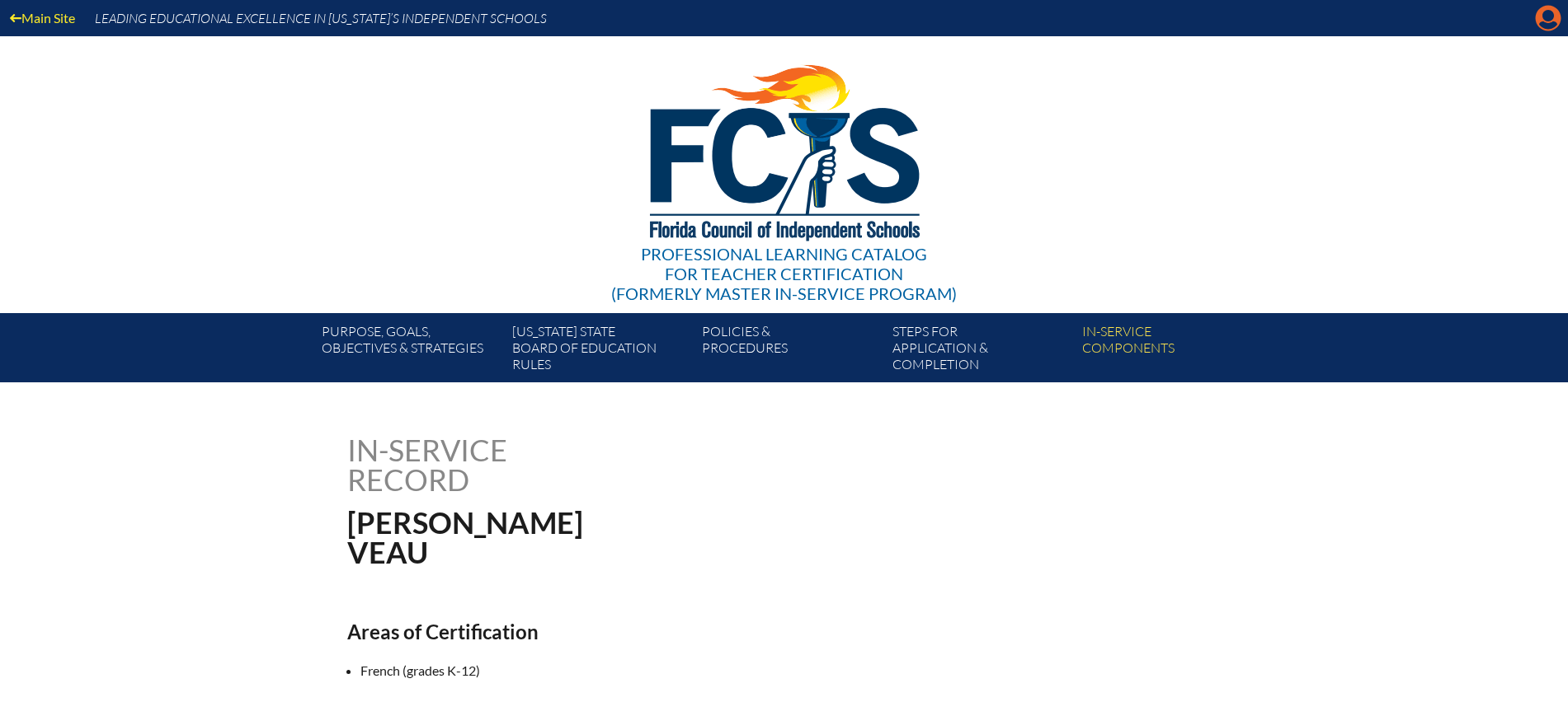
click at [1552, 19] on icon "Manage account" at bounding box center [1548, 18] width 27 height 27
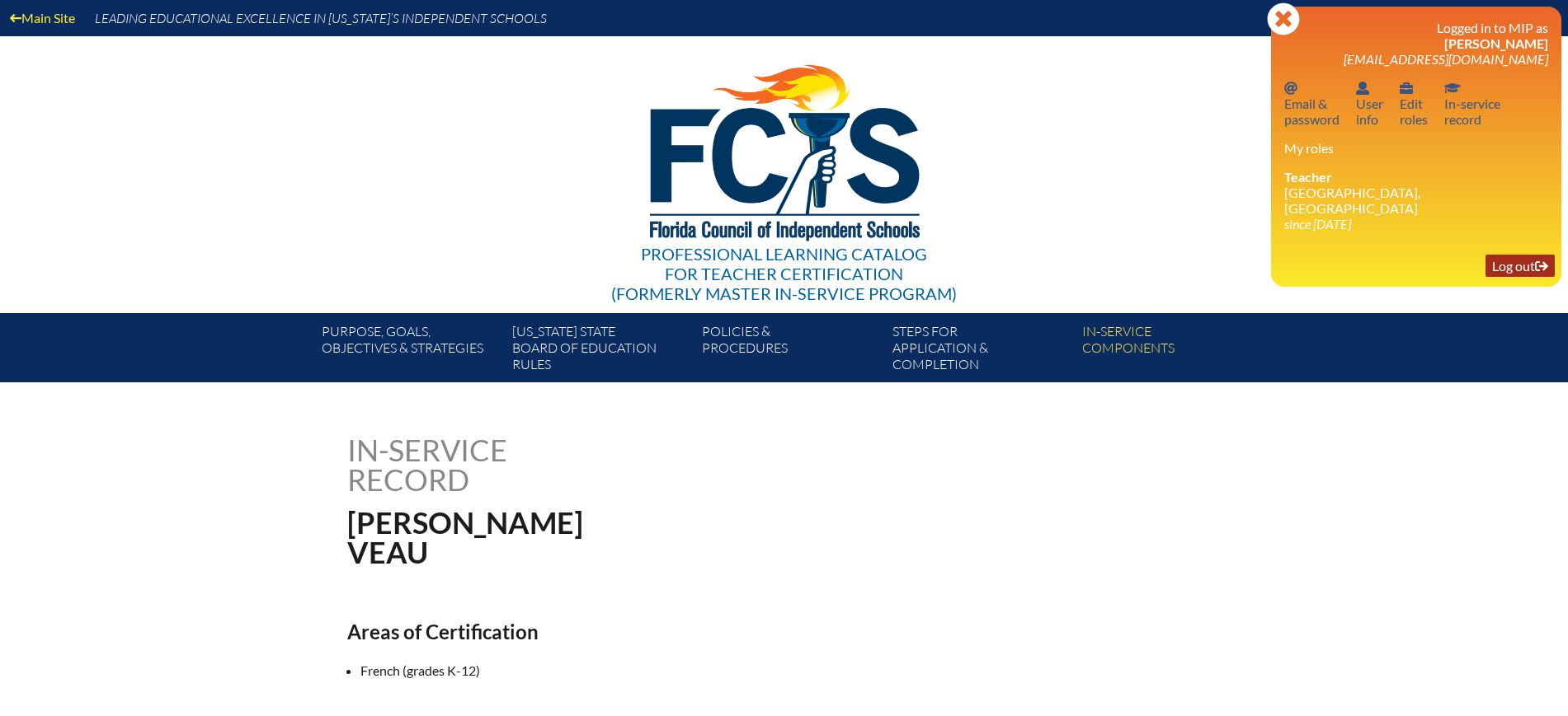
click at [1502, 267] on link "Log out Log out" at bounding box center [1520, 266] width 69 height 22
